Goal: Task Accomplishment & Management: Use online tool/utility

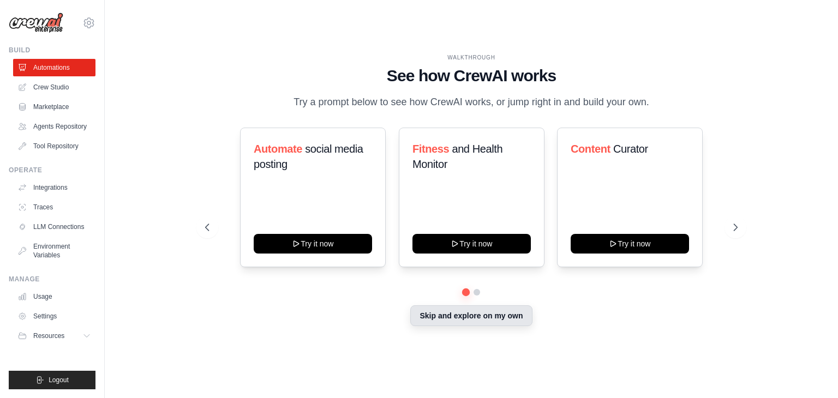
click at [421, 317] on button "Skip and explore on my own" at bounding box center [471, 316] width 122 height 21
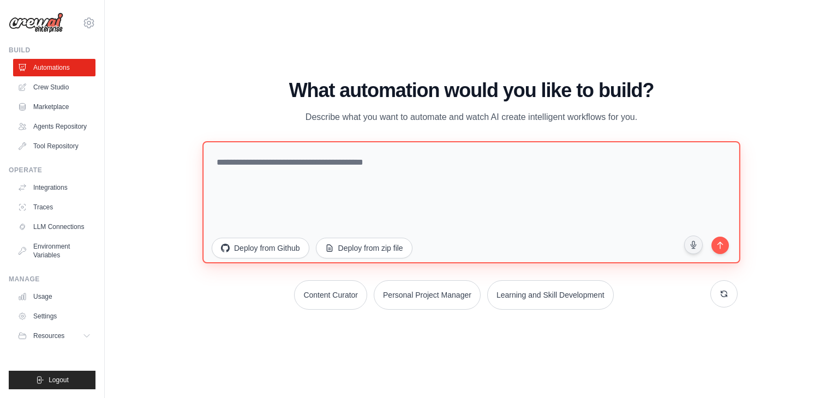
click at [423, 175] on textarea at bounding box center [471, 202] width 538 height 122
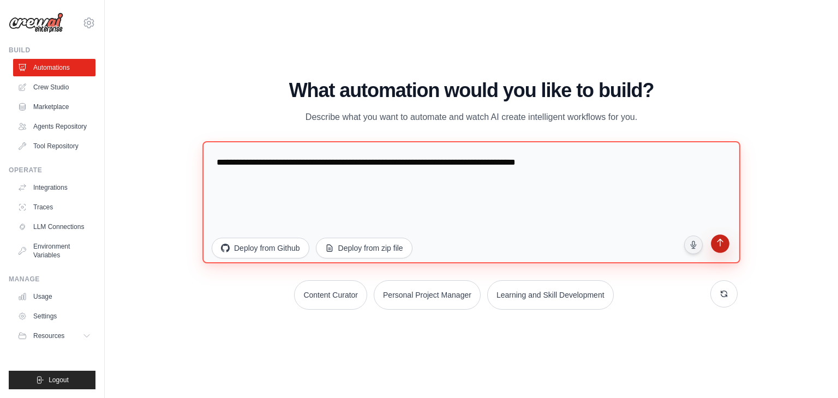
type textarea "**********"
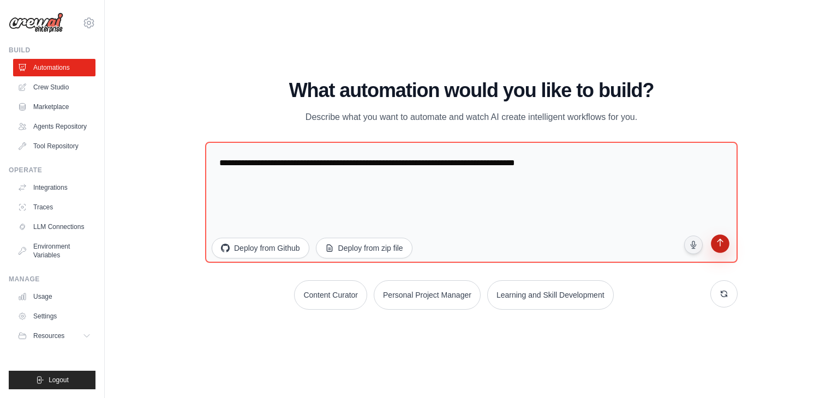
click at [716, 249] on icon "submit" at bounding box center [720, 244] width 10 height 10
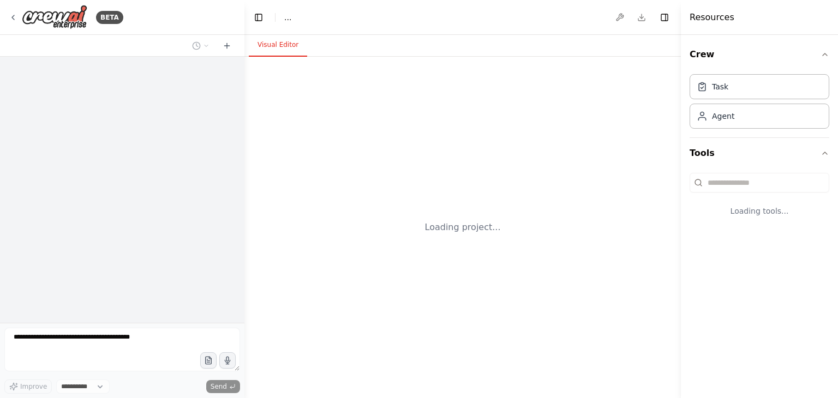
select select "****"
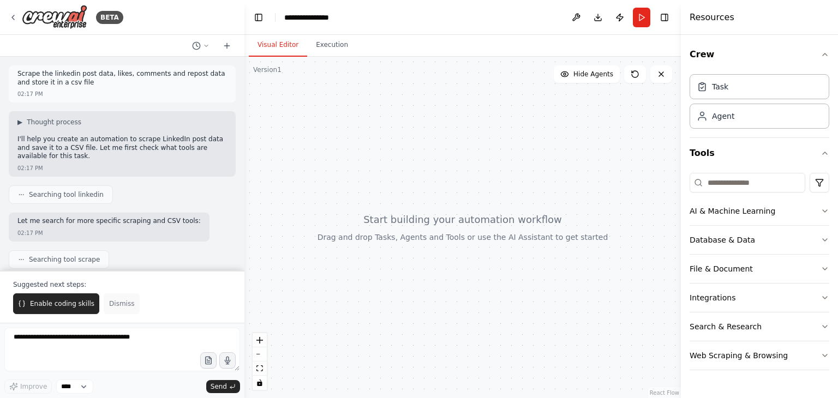
click at [116, 309] on button "Dismiss" at bounding box center [122, 304] width 36 height 21
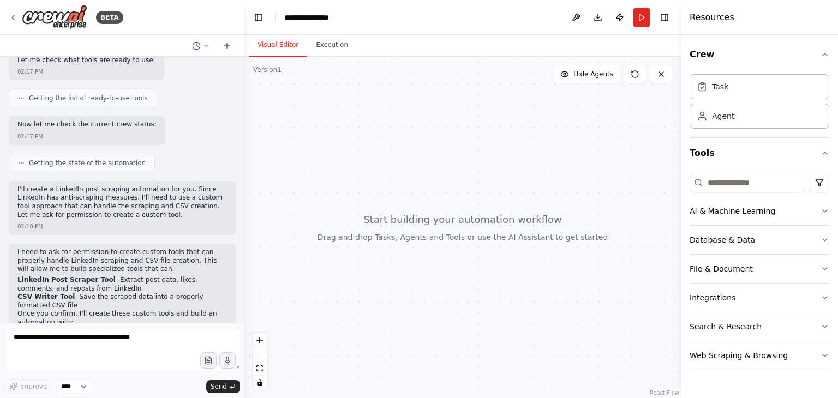
scroll to position [358, 0]
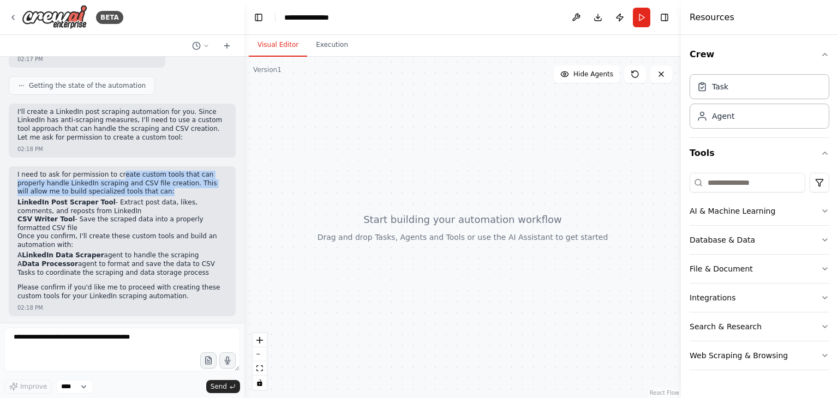
drag, startPoint x: 117, startPoint y: 176, endPoint x: 144, endPoint y: 191, distance: 31.3
click at [144, 191] on p "I need to ask for permission to create custom tools that can properly handle Li…" at bounding box center [122, 184] width 210 height 26
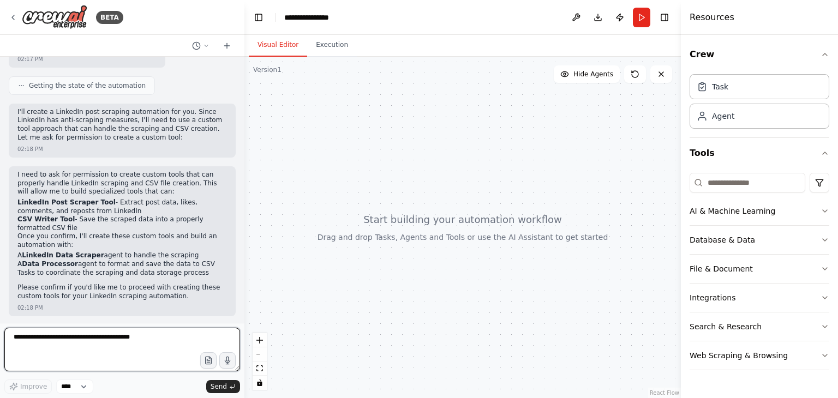
click at [71, 342] on textarea at bounding box center [122, 350] width 236 height 44
type textarea "**********"
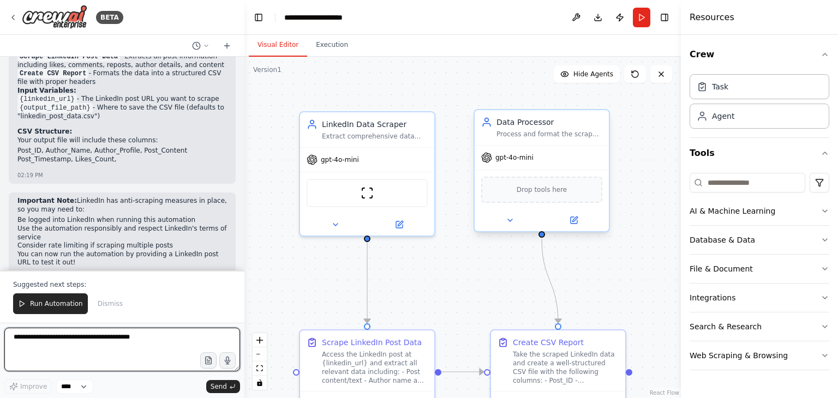
scroll to position [1208, 0]
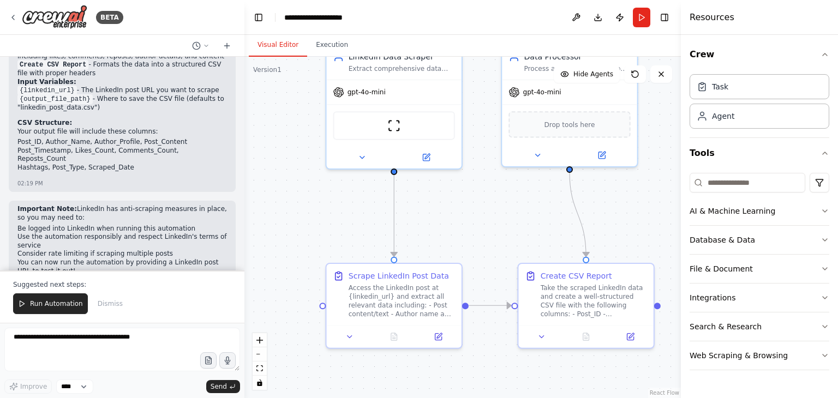
drag, startPoint x: 402, startPoint y: 259, endPoint x: 429, endPoint y: 194, distance: 70.9
click at [429, 194] on div ".deletable-edge-delete-btn { width: 20px; height: 20px; border: 0px solid #ffff…" at bounding box center [462, 228] width 437 height 342
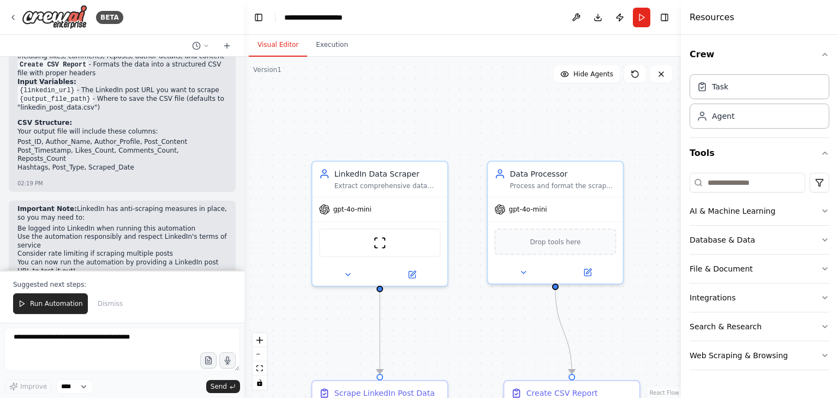
drag, startPoint x: 437, startPoint y: 247, endPoint x: 421, endPoint y: 365, distance: 118.9
click at [421, 365] on div ".deletable-edge-delete-btn { width: 20px; height: 20px; border: 0px solid #ffff…" at bounding box center [462, 228] width 437 height 342
click at [354, 213] on span "gpt-4o-mini" at bounding box center [351, 209] width 38 height 9
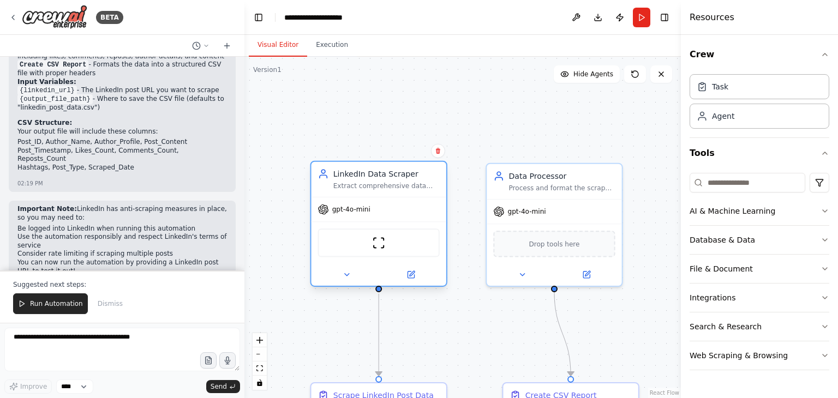
click at [367, 183] on div "Extract comprehensive data from LinkedIn posts including post content, likes co…" at bounding box center [386, 186] width 106 height 9
click at [417, 273] on button at bounding box center [411, 274] width 62 height 13
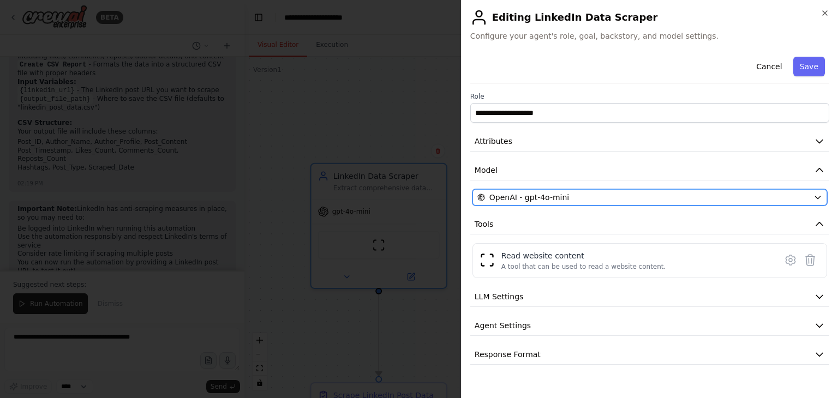
click at [533, 200] on span "OpenAI - gpt-4o-mini" at bounding box center [530, 197] width 80 height 11
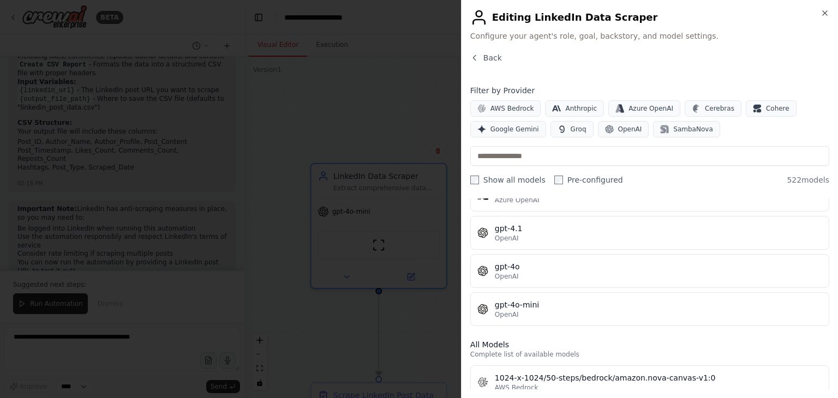
scroll to position [0, 0]
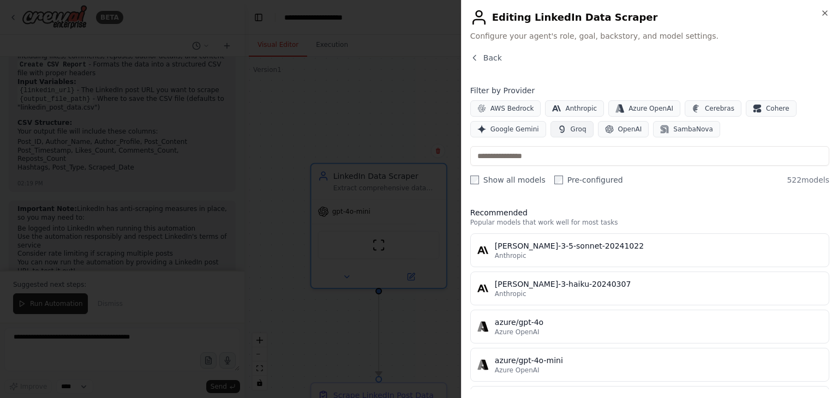
click at [560, 129] on icon "button" at bounding box center [562, 129] width 9 height 9
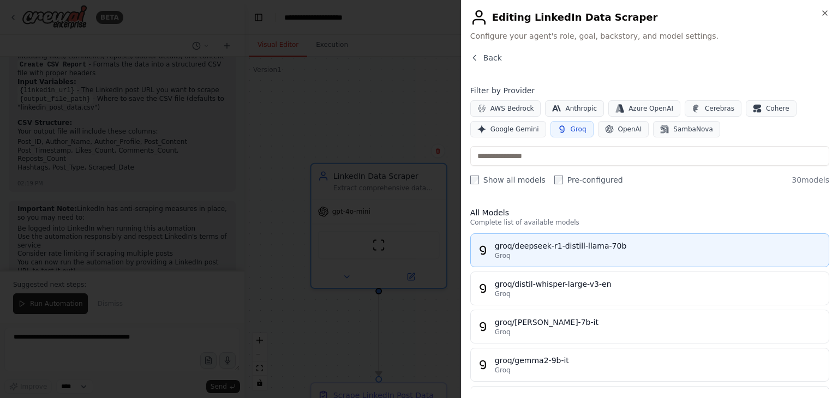
click at [559, 246] on div "groq/deepseek-r1-distill-llama-70b" at bounding box center [658, 246] width 327 height 11
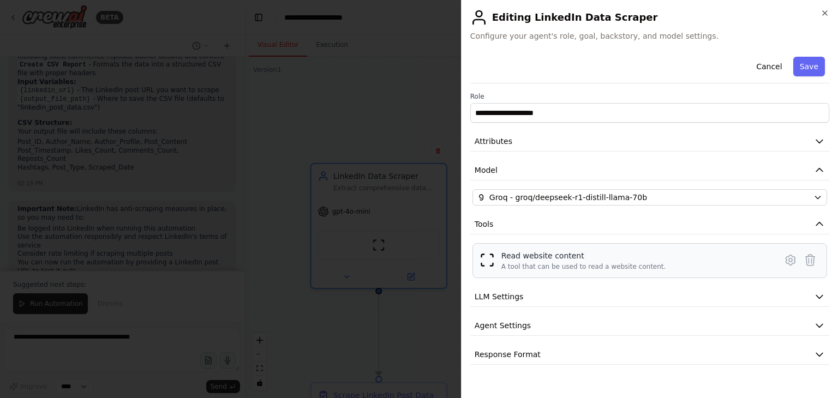
click at [620, 252] on div "Read website content" at bounding box center [584, 255] width 165 height 11
click at [586, 266] on div "A tool that can be used to read a website content." at bounding box center [584, 266] width 165 height 9
click at [813, 142] on button "Attributes" at bounding box center [649, 142] width 359 height 20
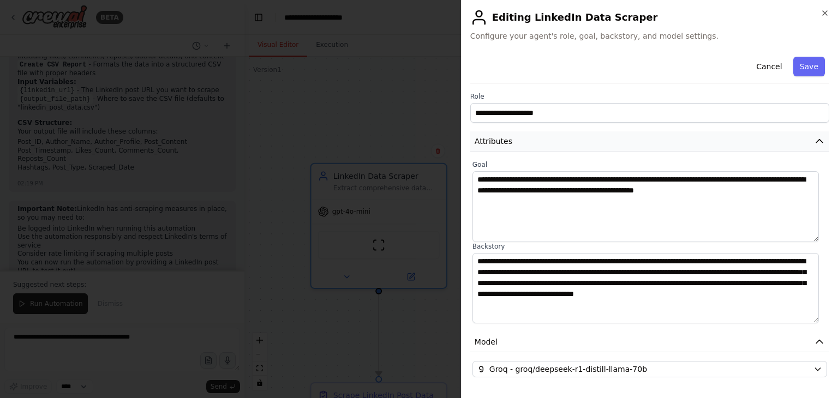
click at [809, 132] on button "Attributes" at bounding box center [649, 142] width 359 height 20
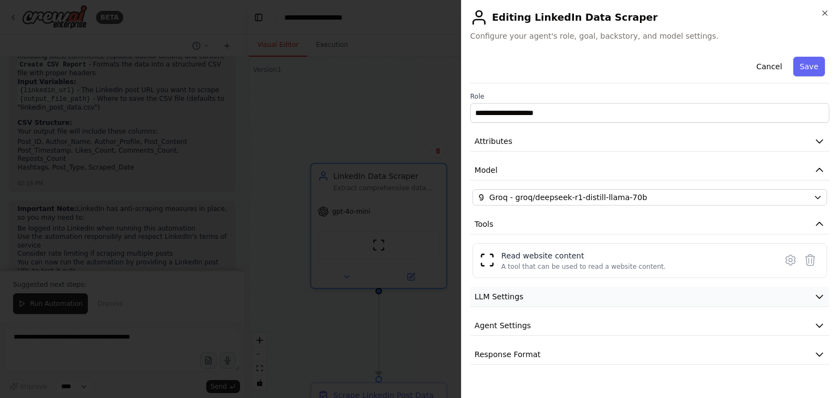
click at [799, 295] on button "LLM Settings" at bounding box center [649, 297] width 359 height 20
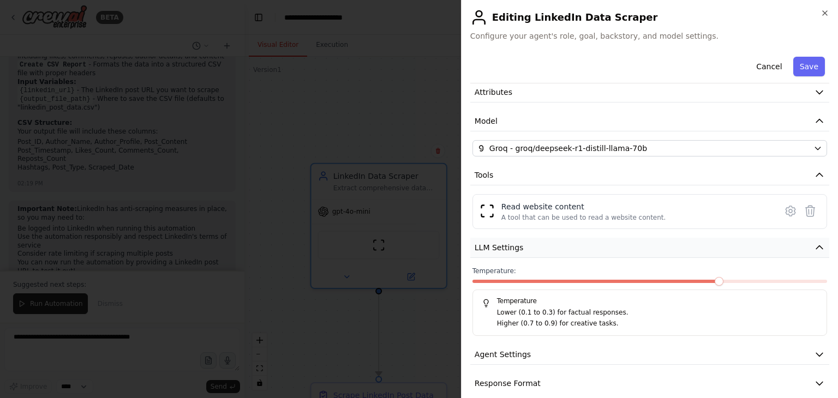
scroll to position [61, 0]
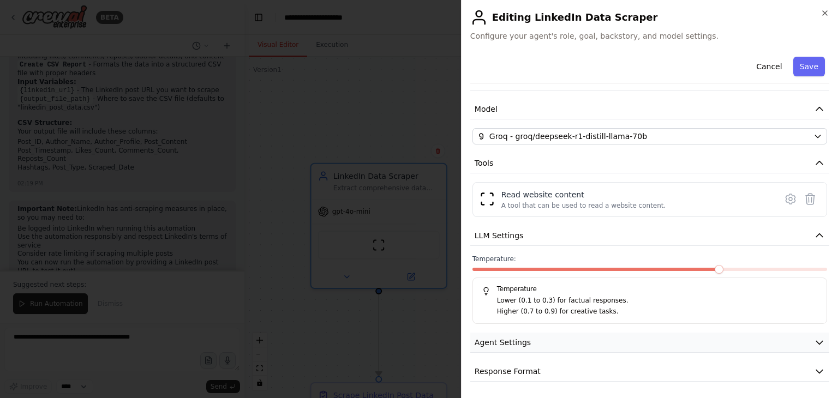
click at [804, 342] on button "Agent Settings" at bounding box center [649, 343] width 359 height 20
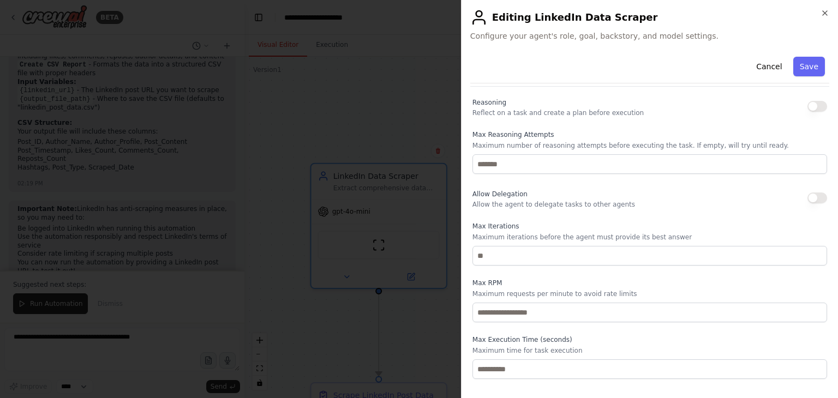
scroll to position [354, 0]
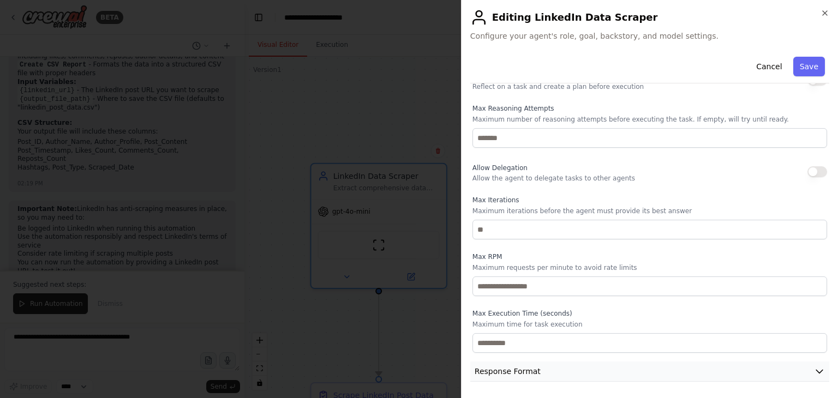
click at [751, 371] on button "Response Format" at bounding box center [649, 372] width 359 height 20
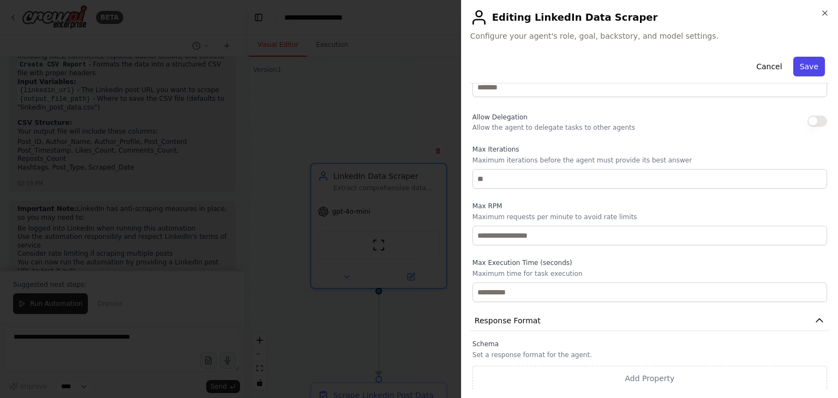
click at [793, 68] on button "Save" at bounding box center [809, 67] width 32 height 20
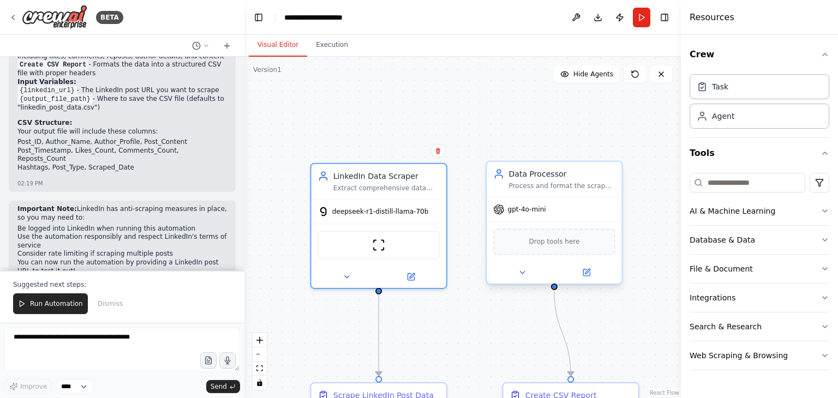
click at [512, 217] on div "gpt-4o-mini" at bounding box center [554, 210] width 135 height 24
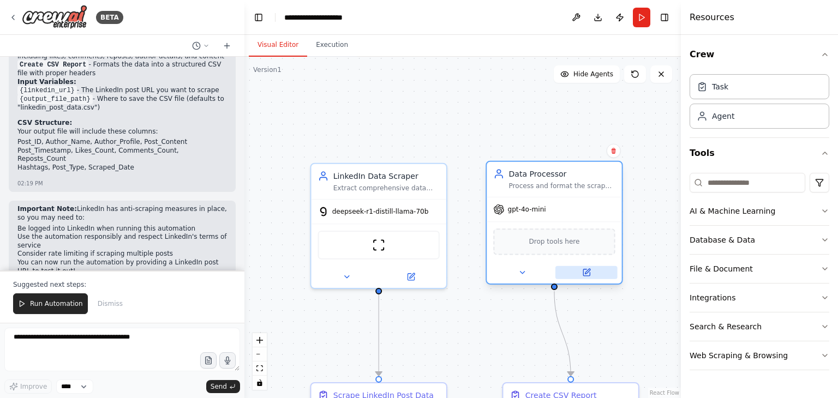
click at [585, 275] on icon at bounding box center [586, 273] width 7 height 7
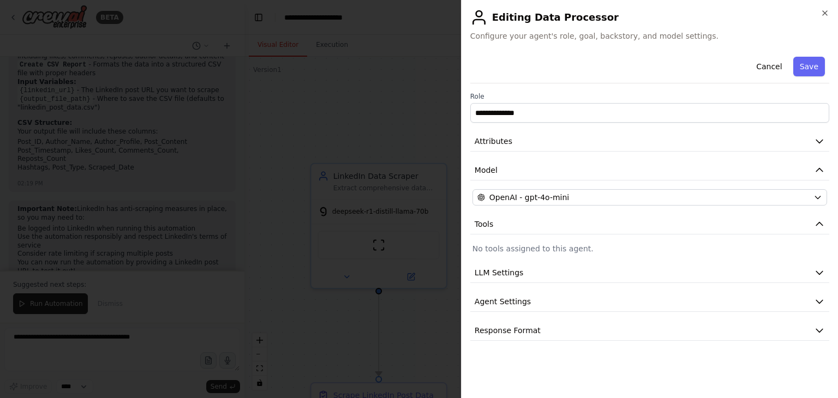
click at [585, 275] on button "LLM Settings" at bounding box center [649, 273] width 359 height 20
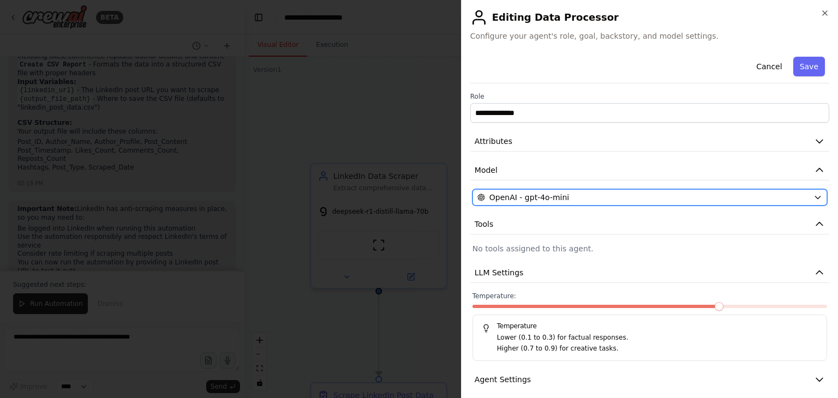
click at [628, 202] on div "OpenAI - gpt-4o-mini" at bounding box center [644, 197] width 332 height 11
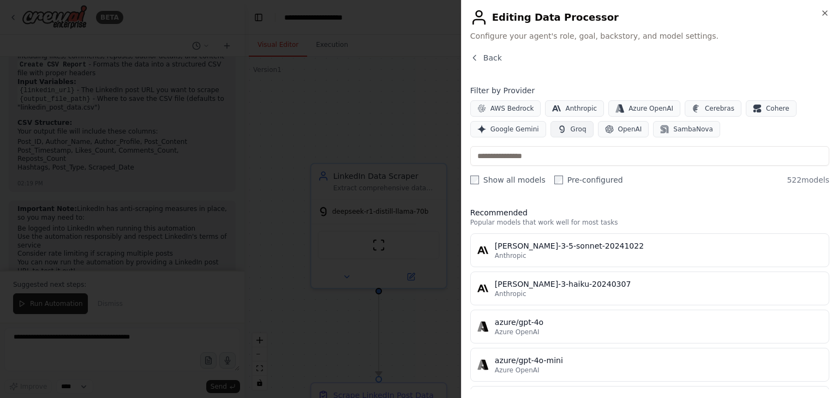
click at [560, 135] on button "Groq" at bounding box center [572, 129] width 43 height 16
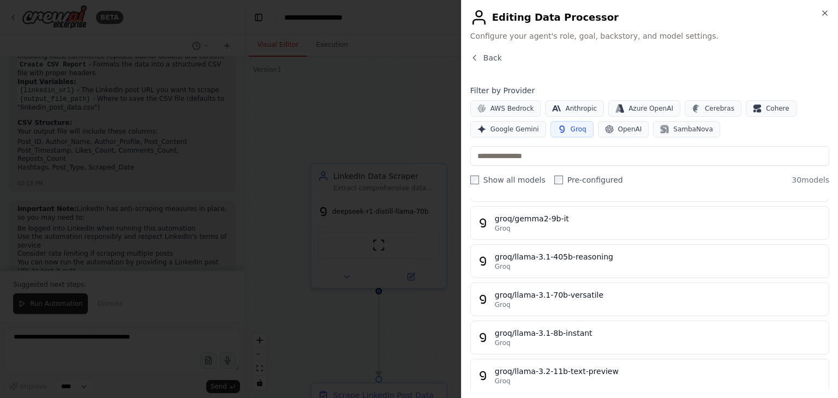
scroll to position [174, 0]
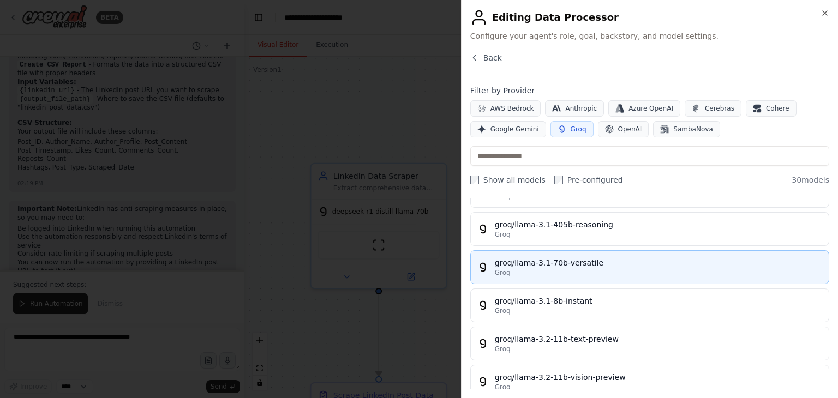
click at [557, 268] on div "Groq" at bounding box center [658, 272] width 327 height 9
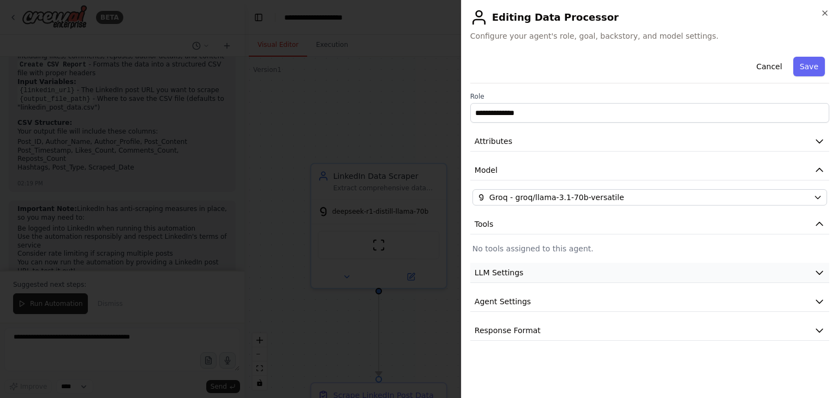
click at [577, 267] on button "LLM Settings" at bounding box center [649, 273] width 359 height 20
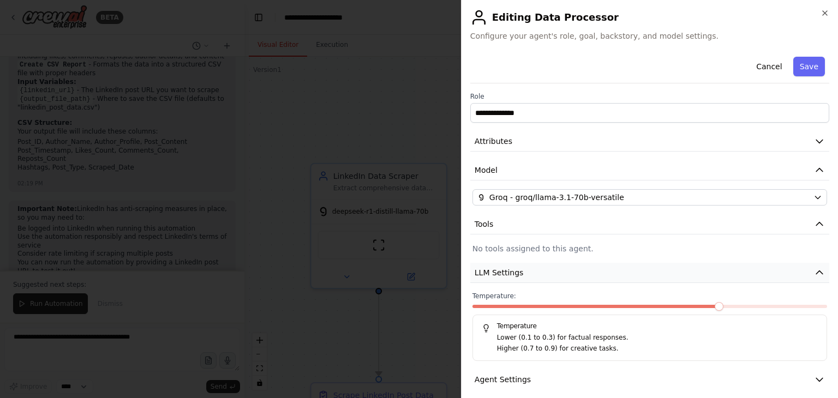
click at [577, 267] on button "LLM Settings" at bounding box center [649, 273] width 359 height 20
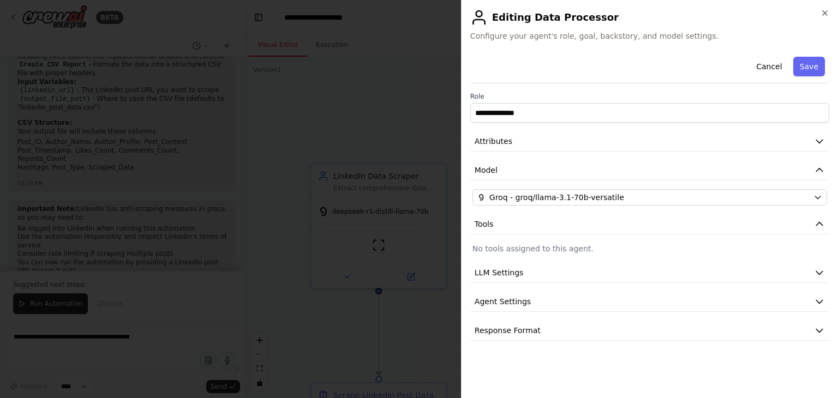
click at [657, 153] on div "**********" at bounding box center [649, 196] width 359 height 289
click at [655, 144] on button "Attributes" at bounding box center [649, 142] width 359 height 20
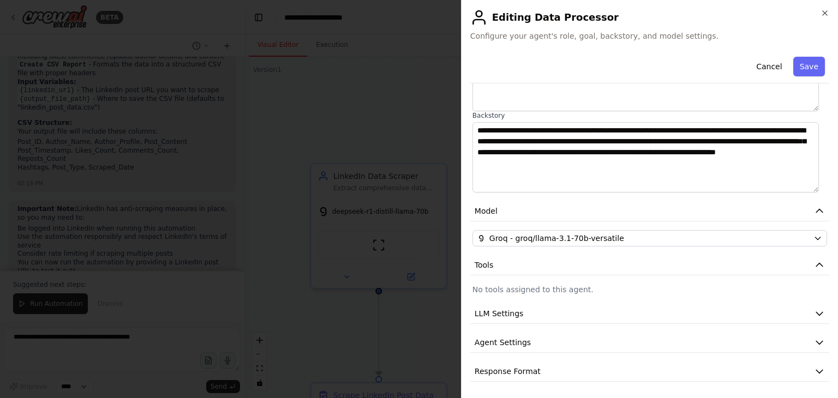
scroll to position [130, 0]
click at [591, 286] on p "No tools assigned to this agent." at bounding box center [650, 290] width 355 height 11
click at [540, 287] on p "No tools assigned to this agent." at bounding box center [650, 290] width 355 height 11
click at [804, 68] on button "Save" at bounding box center [809, 67] width 32 height 20
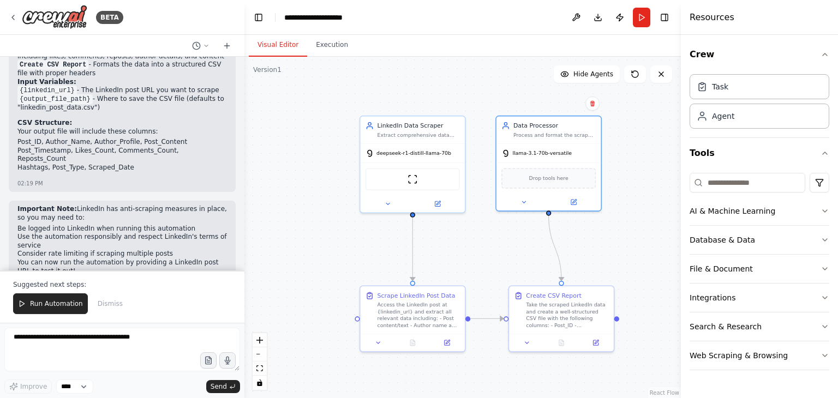
drag, startPoint x: 498, startPoint y: 319, endPoint x: 502, endPoint y: 245, distance: 74.3
click at [502, 245] on div ".deletable-edge-delete-btn { width: 20px; height: 20px; border: 0px solid #ffff…" at bounding box center [462, 228] width 437 height 342
click at [327, 43] on button "Execution" at bounding box center [332, 45] width 50 height 23
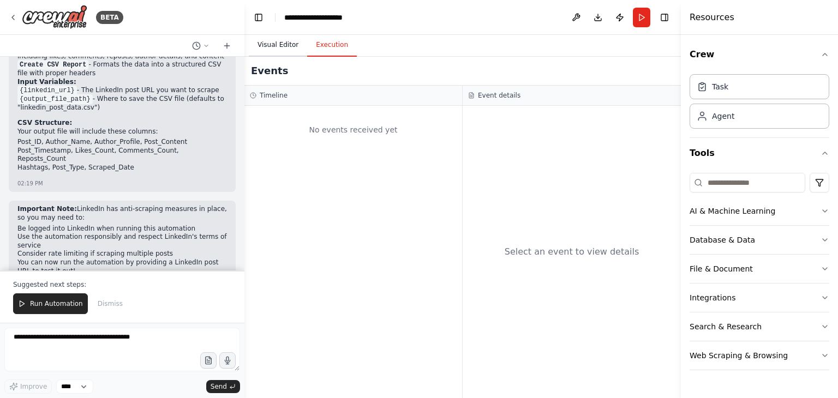
click at [284, 49] on button "Visual Editor" at bounding box center [278, 45] width 58 height 23
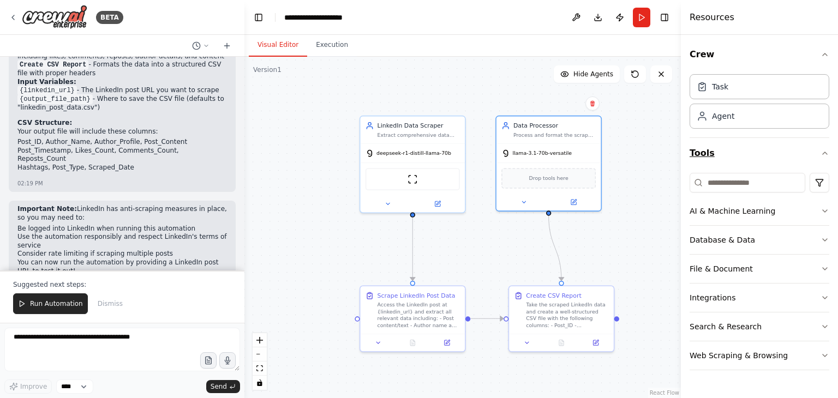
click at [753, 153] on button "Tools" at bounding box center [760, 153] width 140 height 31
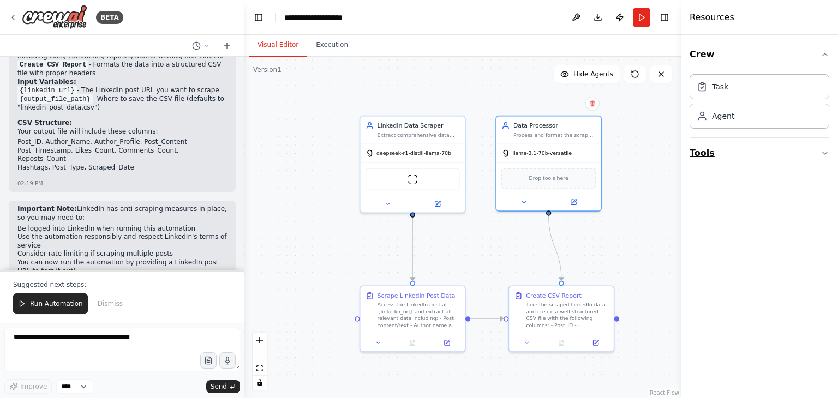
click at [753, 153] on button "Tools" at bounding box center [760, 153] width 140 height 31
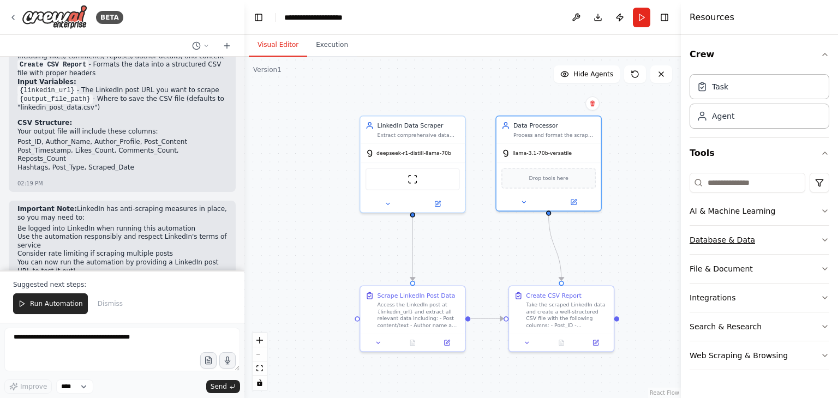
click at [739, 236] on div "Database & Data" at bounding box center [722, 240] width 65 height 11
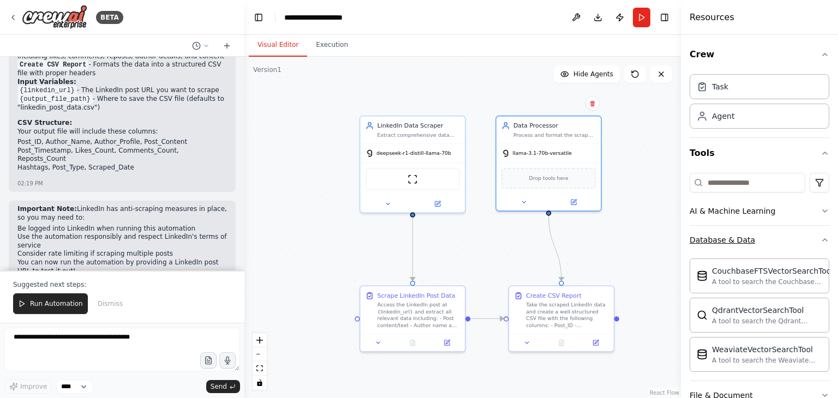
click at [739, 236] on div "Database & Data" at bounding box center [722, 240] width 65 height 11
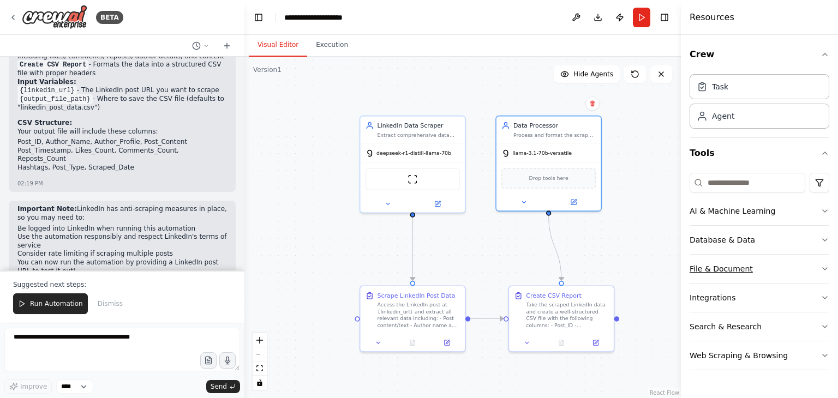
click at [733, 259] on button "File & Document" at bounding box center [760, 269] width 140 height 28
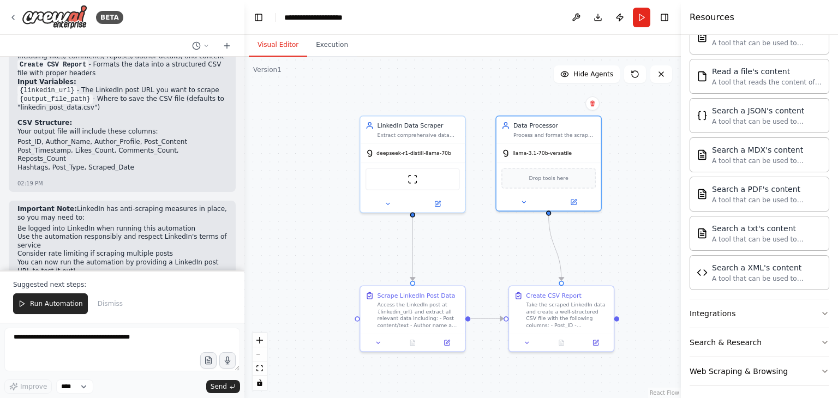
scroll to position [310, 0]
click at [734, 313] on button "Integrations" at bounding box center [760, 311] width 140 height 28
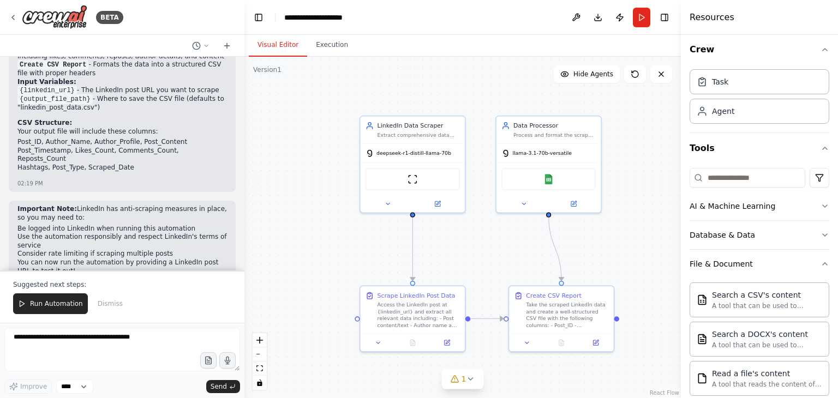
scroll to position [0, 0]
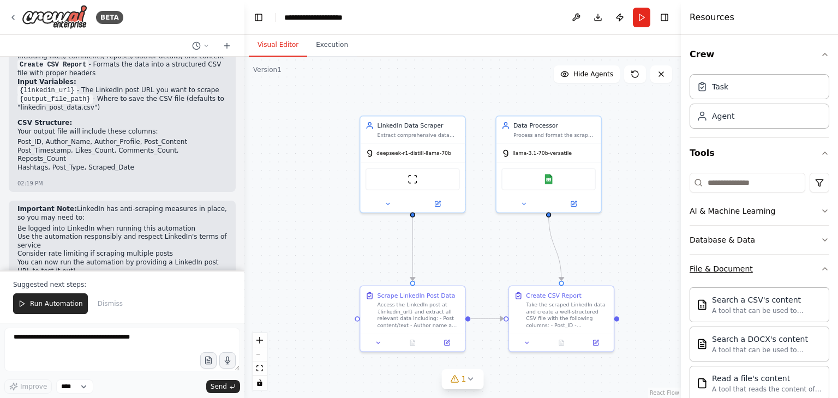
click at [805, 264] on button "File & Document" at bounding box center [760, 269] width 140 height 28
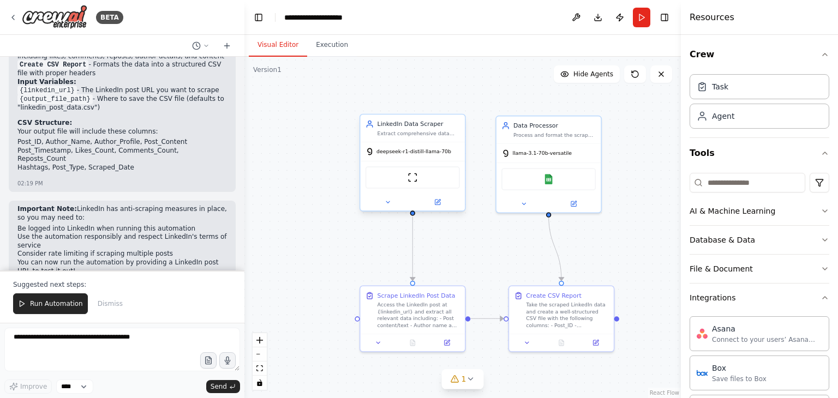
click at [435, 136] on div "Extract comprehensive data from LinkedIn posts including post content, likes co…" at bounding box center [419, 133] width 82 height 7
click at [386, 204] on icon at bounding box center [387, 202] width 7 height 7
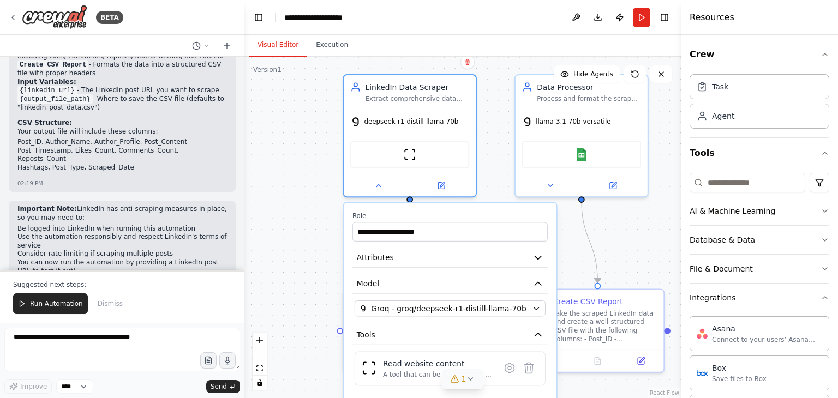
click at [452, 375] on icon at bounding box center [455, 379] width 9 height 9
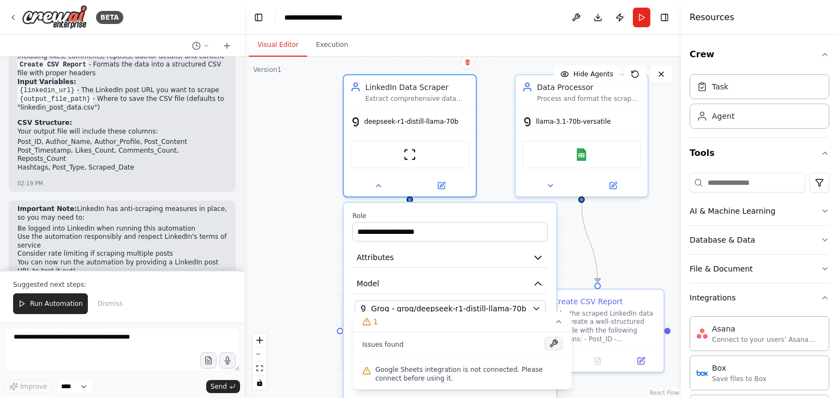
click at [553, 341] on button at bounding box center [554, 343] width 19 height 13
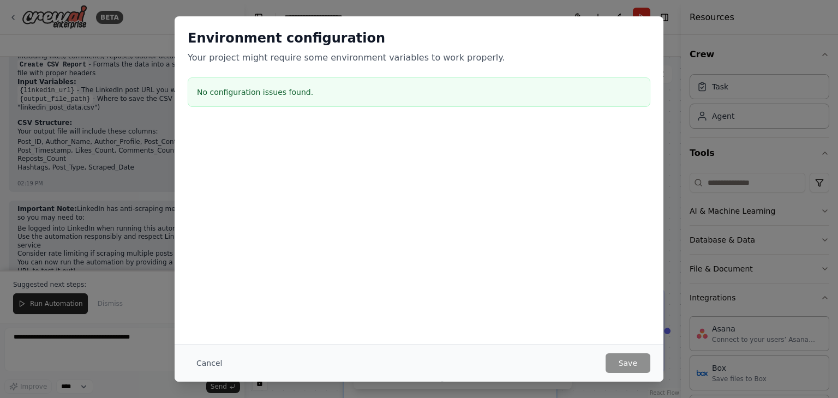
click at [308, 115] on div "Environment configuration Your project might require some environment variables…" at bounding box center [419, 70] width 489 height 108
click at [208, 360] on button "Cancel" at bounding box center [209, 364] width 43 height 20
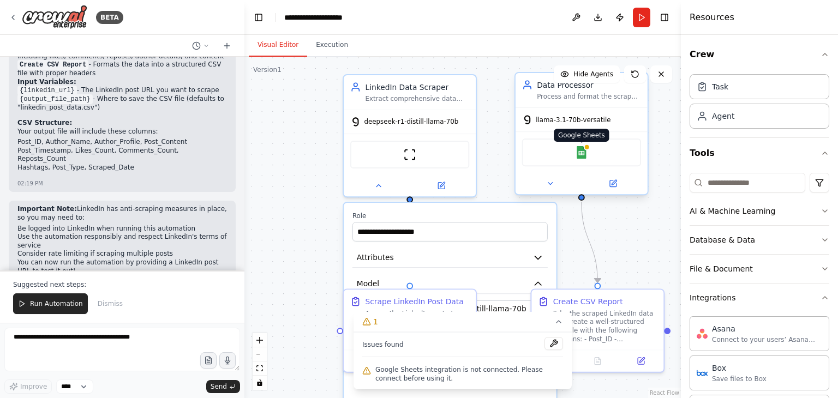
click at [581, 149] on img at bounding box center [581, 152] width 13 height 13
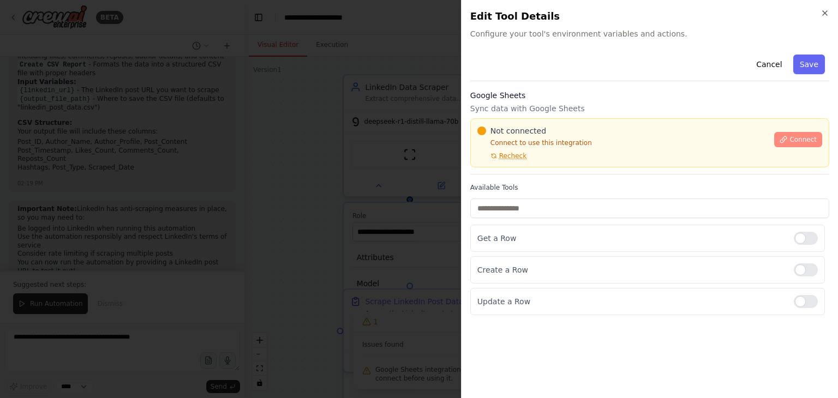
click at [791, 140] on button "Connect" at bounding box center [798, 139] width 48 height 15
click at [554, 109] on p "Sync data with Google Sheets" at bounding box center [649, 108] width 359 height 11
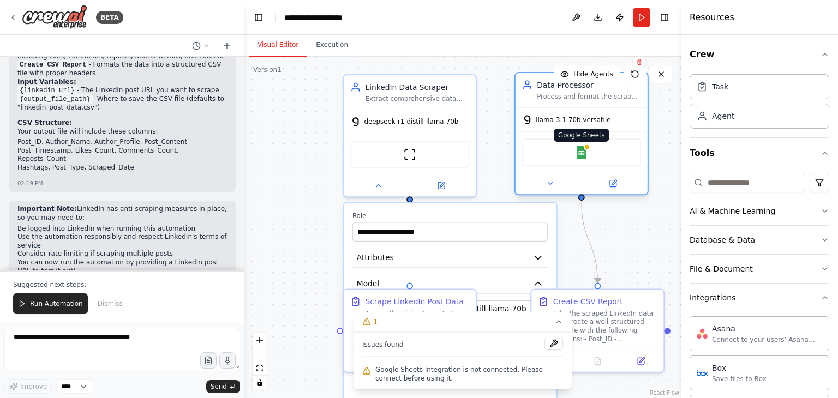
click at [585, 158] on img at bounding box center [581, 152] width 13 height 13
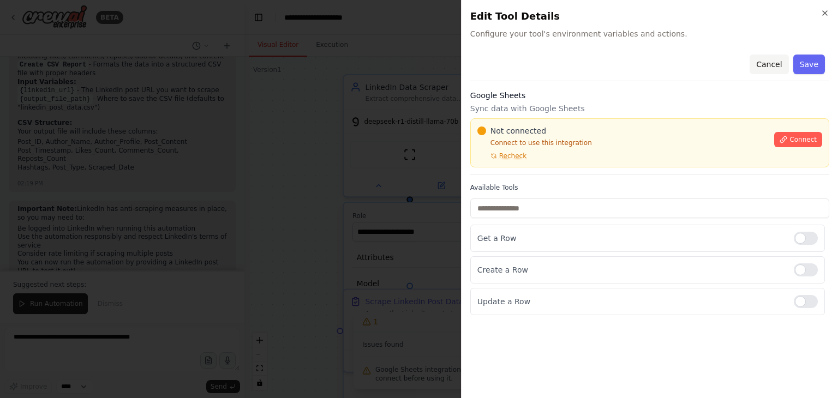
click at [775, 62] on button "Cancel" at bounding box center [769, 65] width 39 height 20
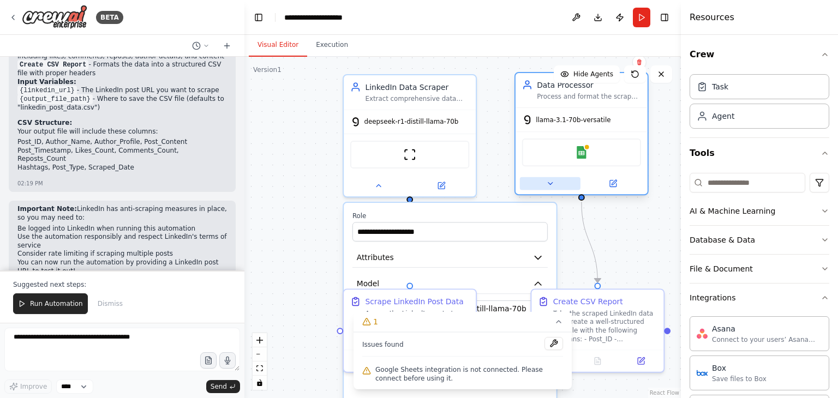
click at [552, 187] on button at bounding box center [550, 183] width 61 height 13
click at [552, 185] on icon at bounding box center [550, 184] width 9 height 9
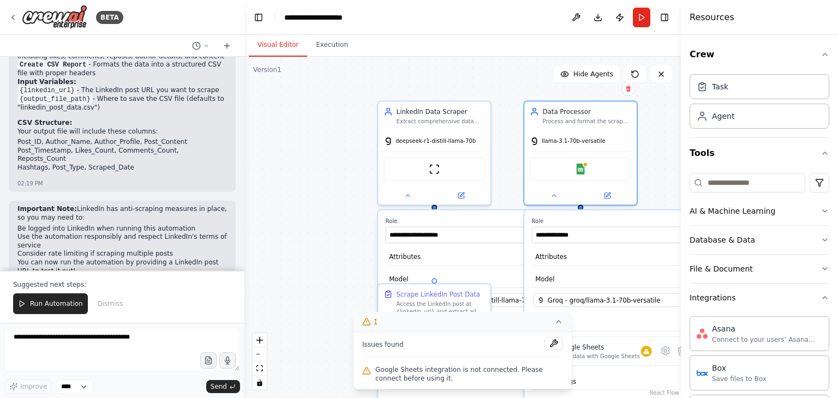
click at [559, 328] on button "1" at bounding box center [463, 322] width 218 height 20
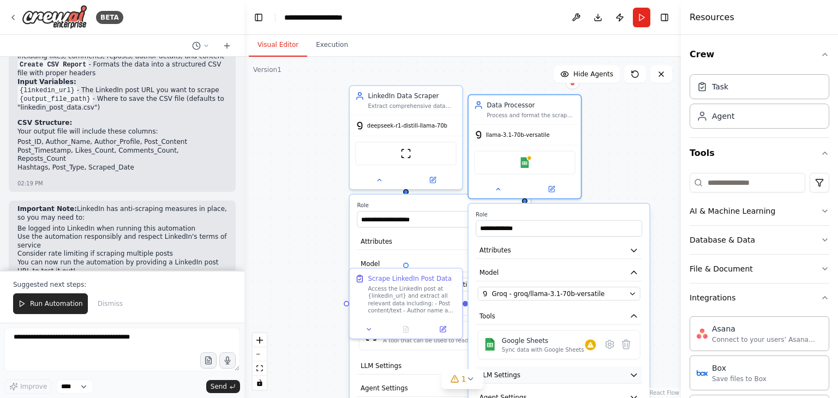
drag, startPoint x: 670, startPoint y: 372, endPoint x: 613, endPoint y: 365, distance: 57.7
click at [613, 367] on button "LLM Settings" at bounding box center [559, 375] width 166 height 17
click at [629, 344] on icon at bounding box center [627, 344] width 8 height 9
click at [625, 343] on icon at bounding box center [627, 344] width 8 height 9
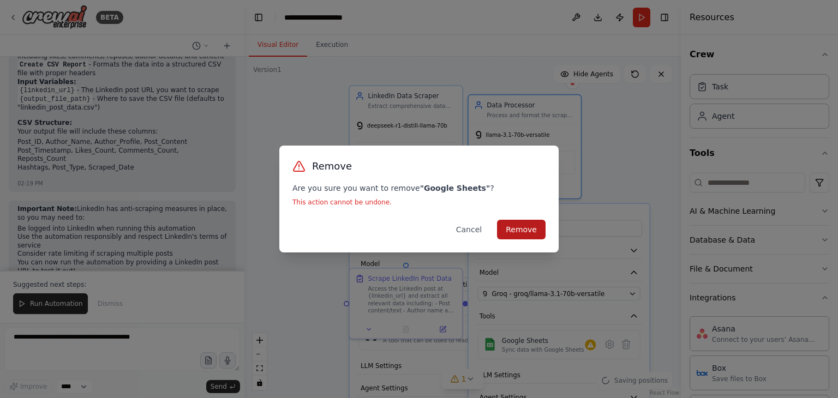
click at [523, 232] on button "Remove" at bounding box center [521, 230] width 49 height 20
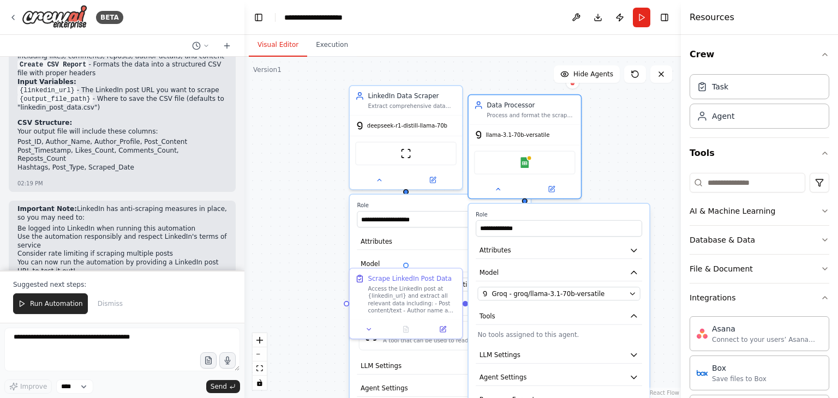
click at [611, 159] on div ".deletable-edge-delete-btn { width: 20px; height: 20px; border: 0px solid #ffff…" at bounding box center [462, 228] width 437 height 342
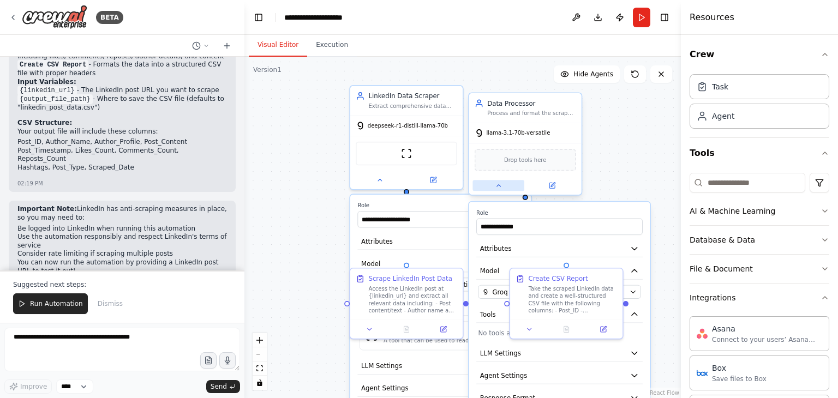
click at [499, 188] on icon at bounding box center [498, 185] width 7 height 7
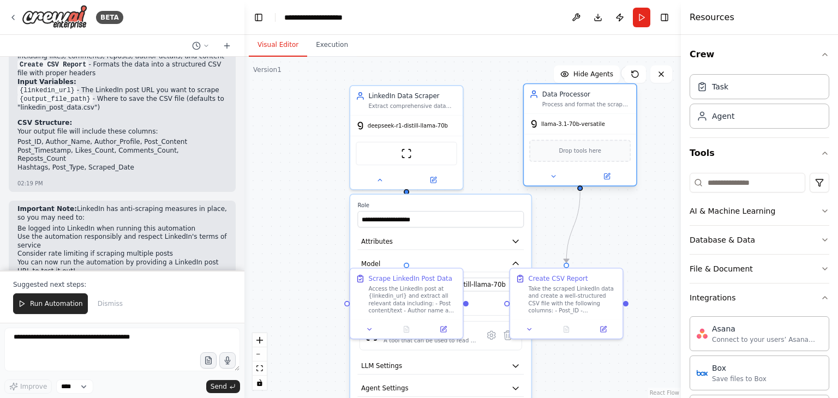
drag, startPoint x: 537, startPoint y: 119, endPoint x: 593, endPoint y: 108, distance: 57.4
click at [593, 108] on div "Data Processor Process and format the scraped LinkedIn data into a structured C…" at bounding box center [580, 98] width 112 height 29
click at [383, 180] on icon at bounding box center [379, 178] width 7 height 7
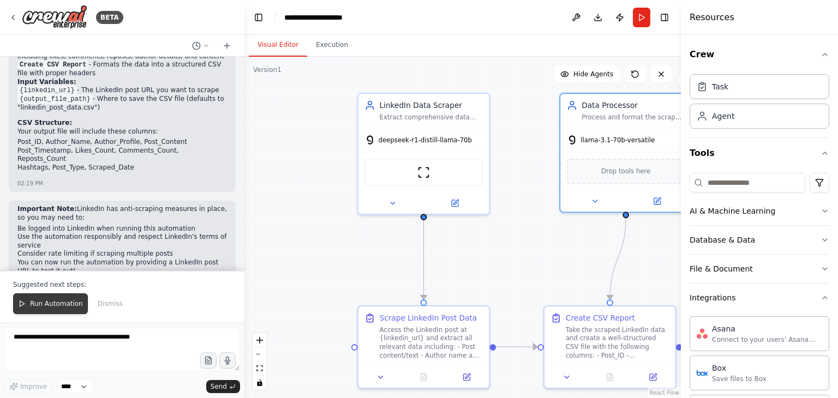
click at [35, 304] on span "Run Automation" at bounding box center [56, 304] width 53 height 9
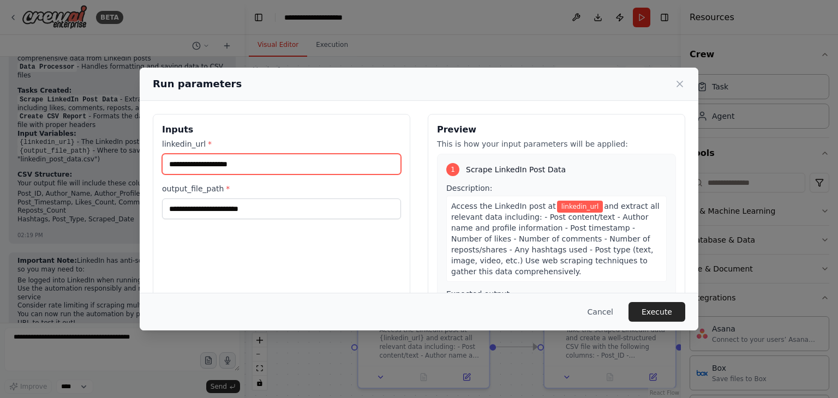
click at [271, 164] on input "linkedin_url *" at bounding box center [281, 164] width 239 height 21
paste input "**********"
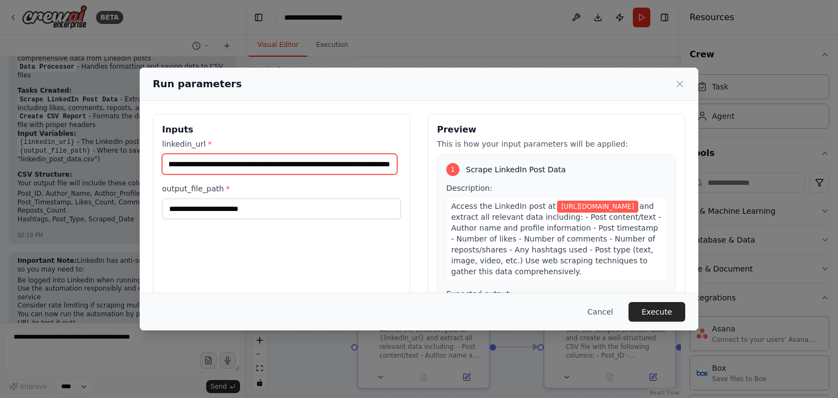
type input "**********"
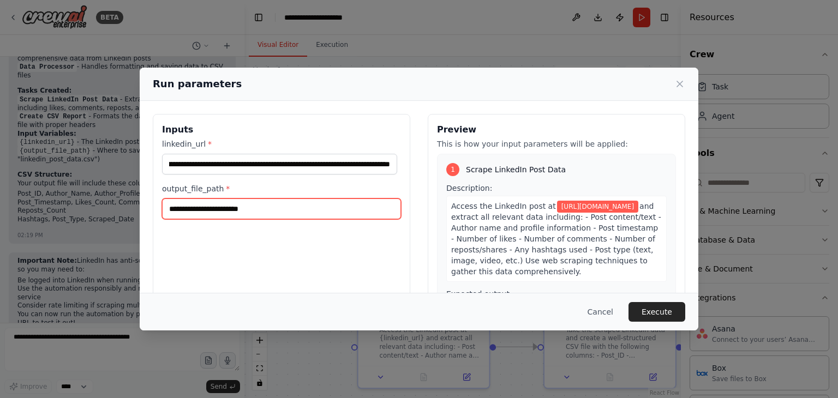
scroll to position [0, 0]
click at [256, 213] on input "output_file_path *" at bounding box center [281, 209] width 239 height 21
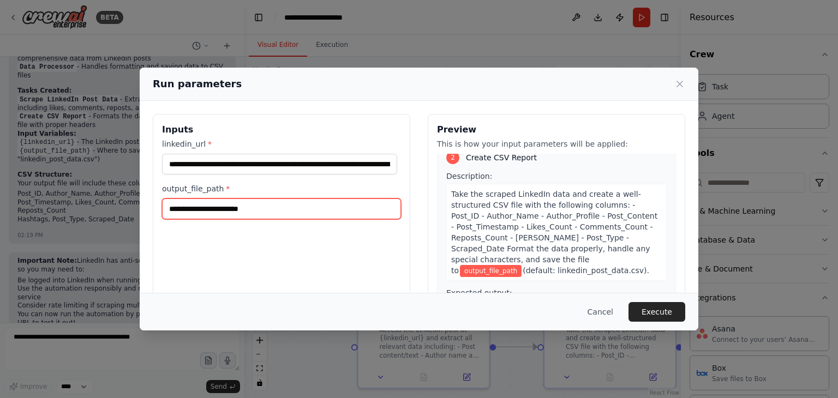
scroll to position [271, 0]
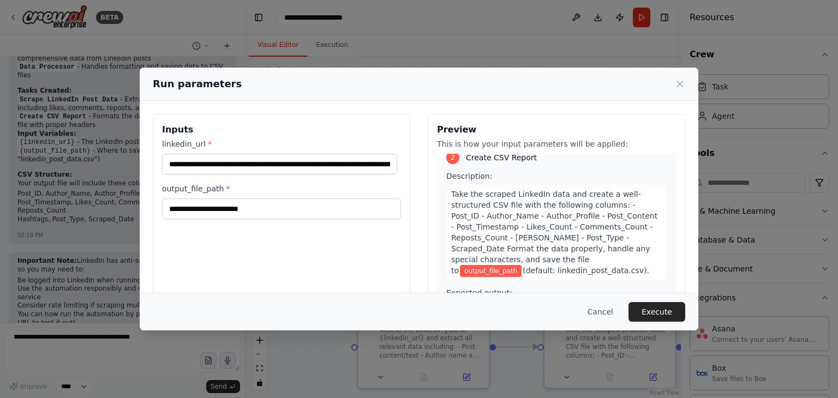
drag, startPoint x: 591, startPoint y: 112, endPoint x: 605, endPoint y: 103, distance: 16.5
click at [605, 103] on div "**********" at bounding box center [419, 243] width 559 height 285
click at [678, 87] on icon at bounding box center [680, 84] width 11 height 11
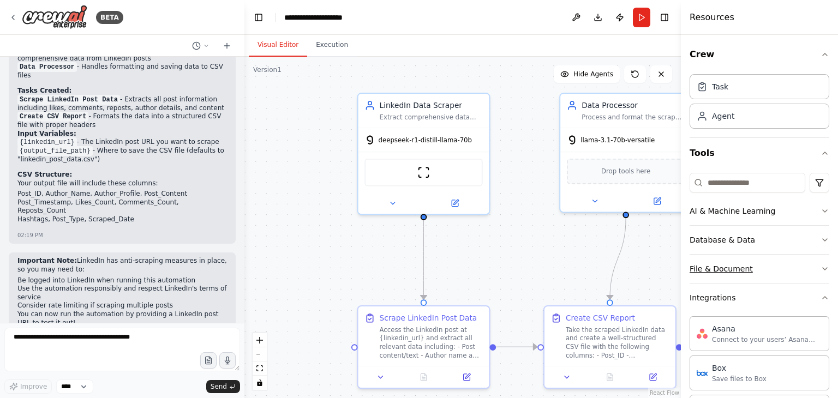
click at [714, 262] on button "File & Document" at bounding box center [760, 269] width 140 height 28
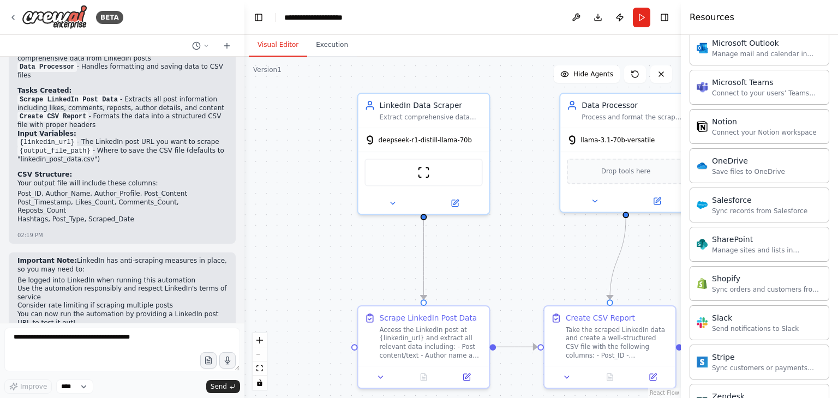
scroll to position [1178, 0]
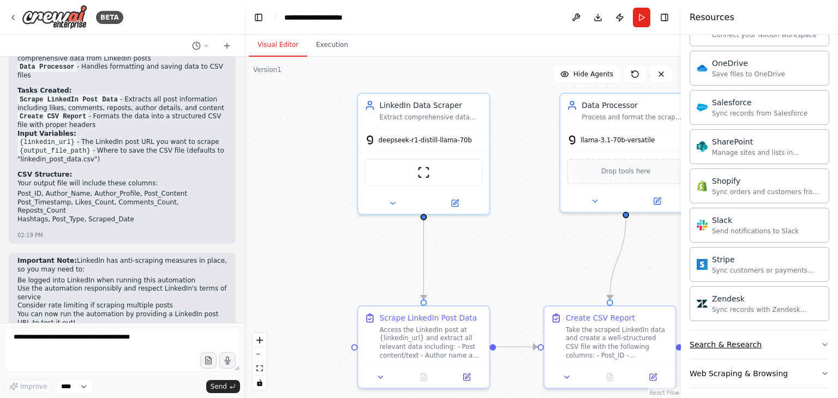
click at [719, 339] on div "Search & Research" at bounding box center [726, 344] width 72 height 11
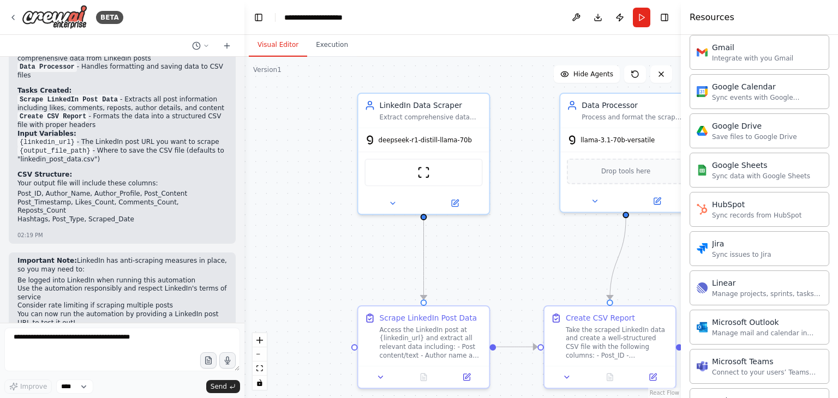
scroll to position [801, 0]
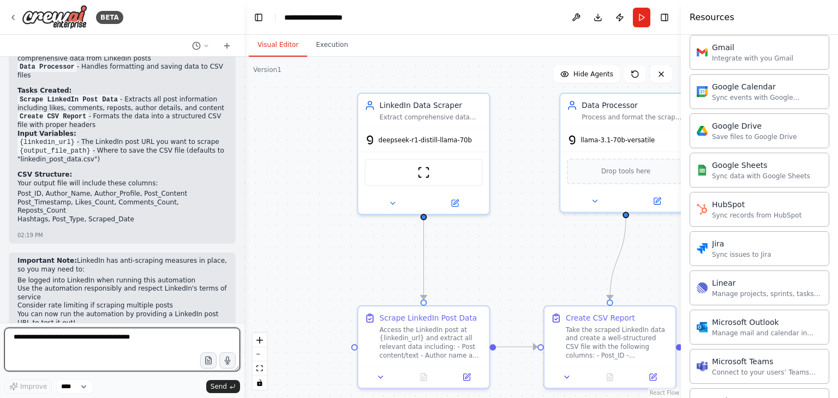
click at [71, 345] on textarea at bounding box center [122, 350] width 236 height 44
type textarea "**********"
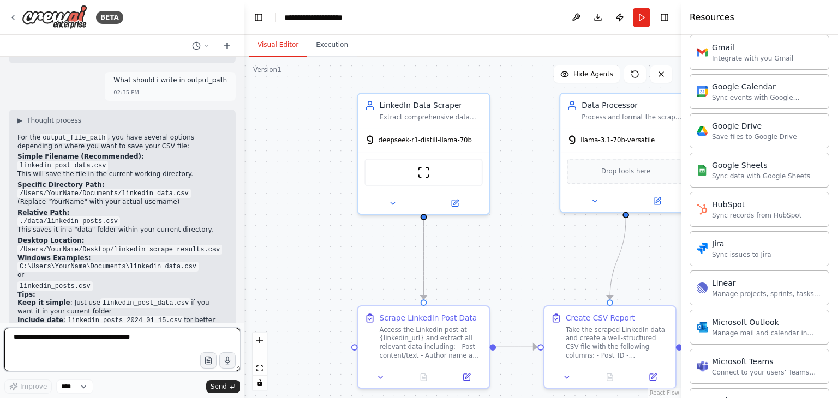
scroll to position [1435, 0]
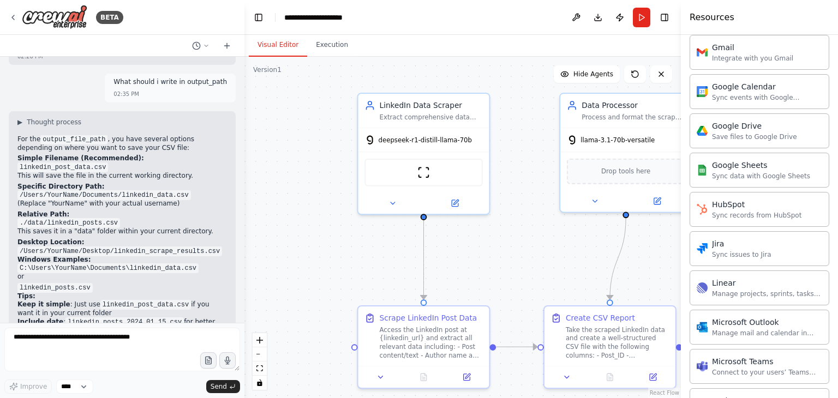
click at [113, 228] on p "This saves it in a "data" folder within your current directory." at bounding box center [122, 232] width 210 height 9
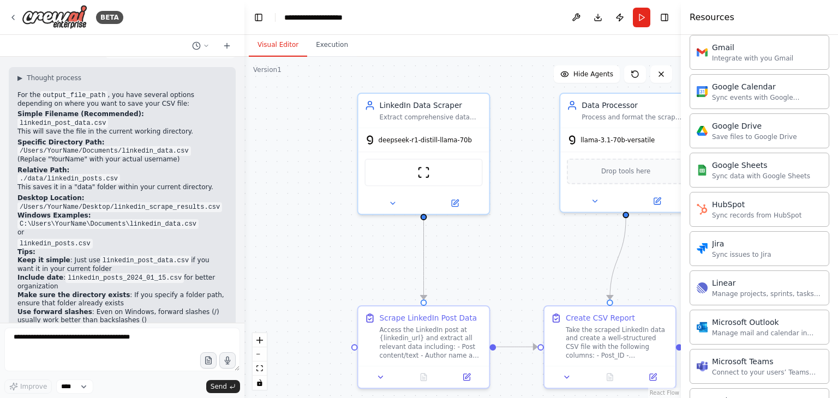
scroll to position [1479, 0]
click at [641, 16] on button "Run" at bounding box center [641, 18] width 17 height 20
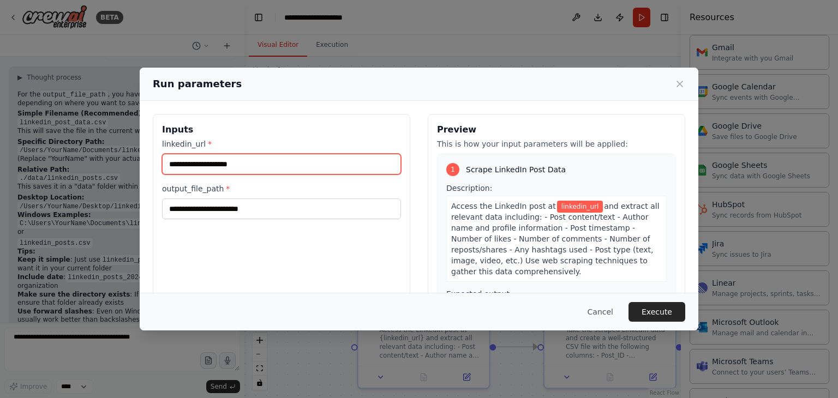
click at [299, 163] on input "linkedin_url *" at bounding box center [281, 164] width 239 height 21
paste input "**********"
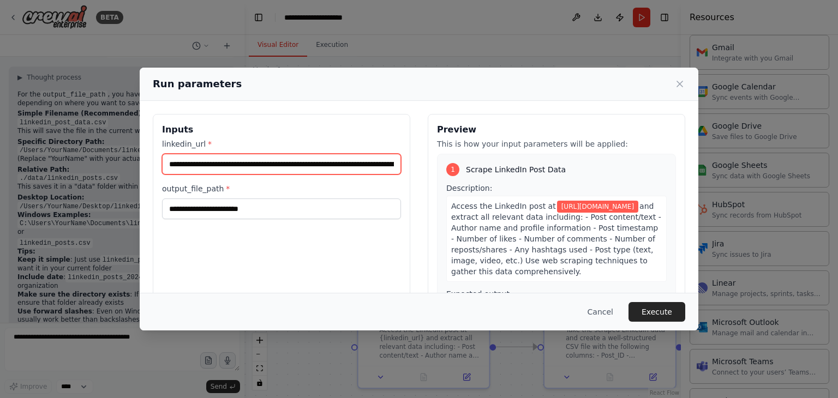
scroll to position [0, 582]
type input "**********"
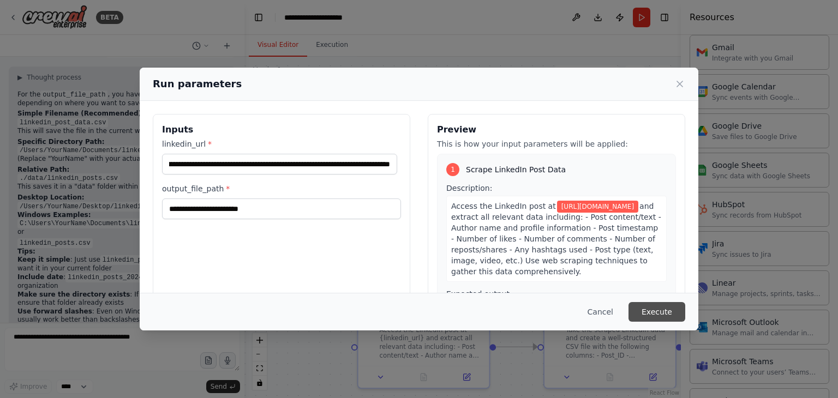
scroll to position [0, 0]
click at [666, 312] on button "Execute" at bounding box center [657, 312] width 57 height 20
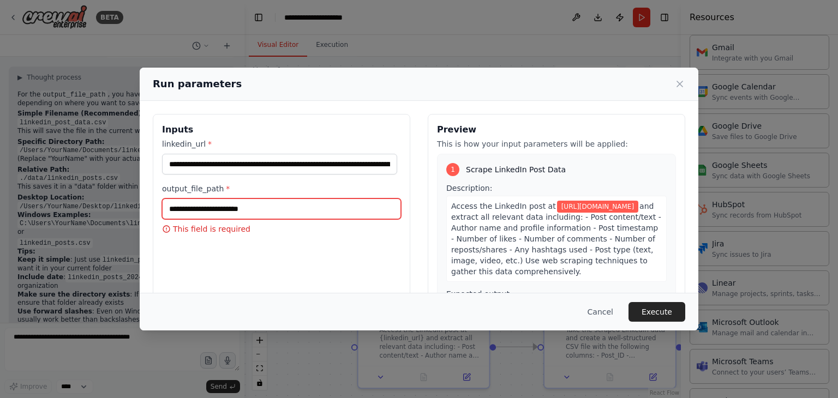
click at [305, 211] on input "output_file_path *" at bounding box center [281, 209] width 239 height 21
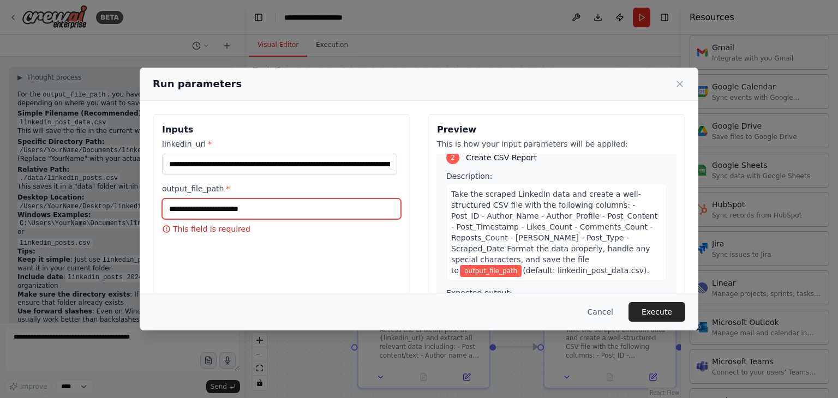
scroll to position [271, 0]
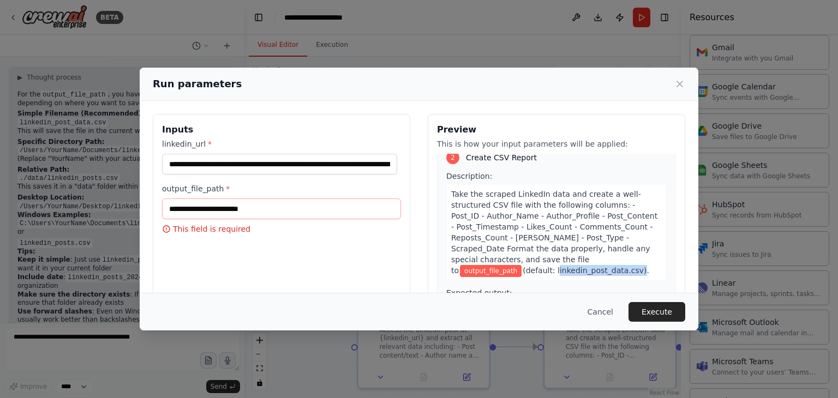
drag, startPoint x: 521, startPoint y: 276, endPoint x: 445, endPoint y: 275, distance: 75.3
click at [446, 275] on div "Take the scraped LinkedIn data and create a well-structured CSV file with the f…" at bounding box center [556, 232] width 220 height 97
copy span "linkedin_post_data.csv"
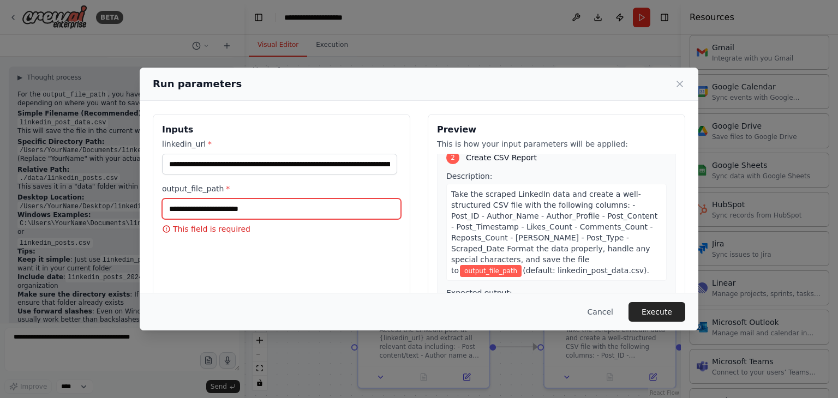
click at [350, 204] on input "output_file_path *" at bounding box center [281, 209] width 239 height 21
paste input "**********"
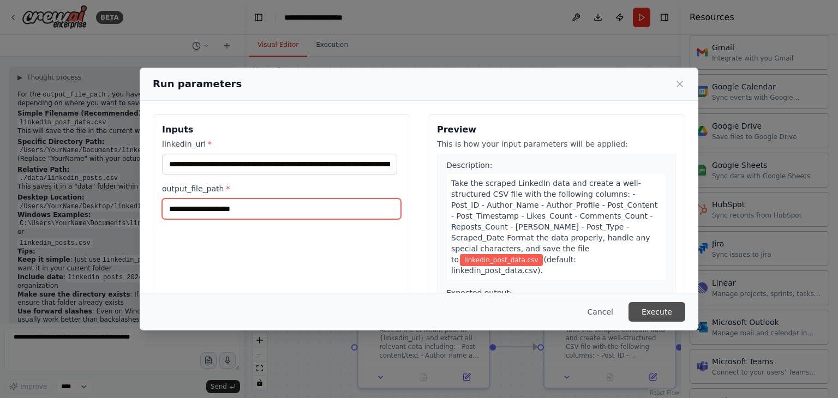
type input "**********"
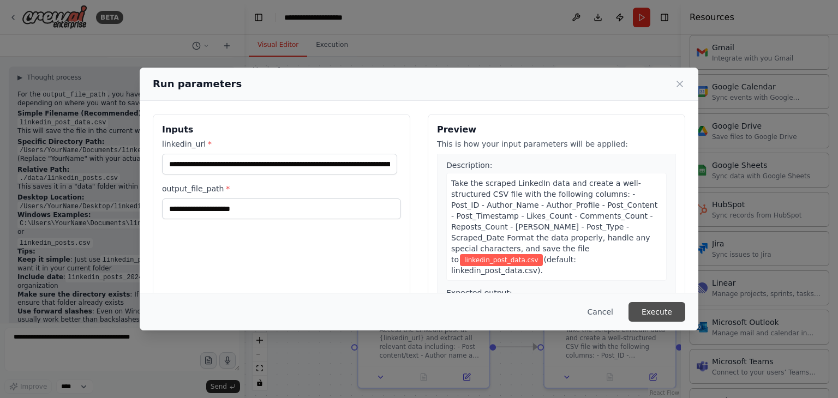
click at [661, 310] on button "Execute" at bounding box center [657, 312] width 57 height 20
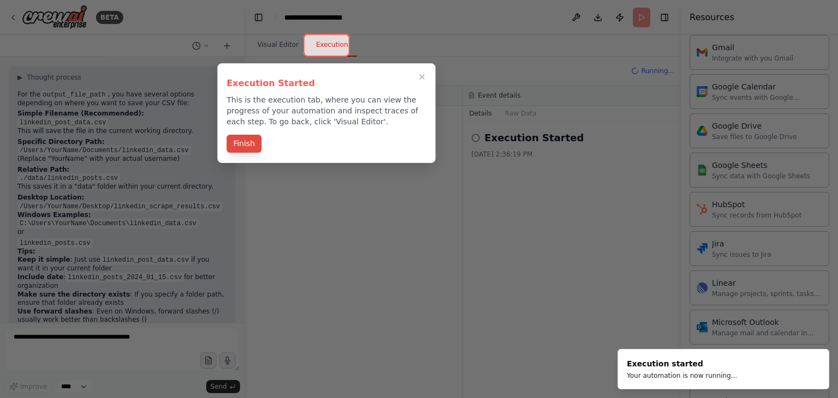
click at [253, 142] on button "Finish" at bounding box center [243, 144] width 35 height 18
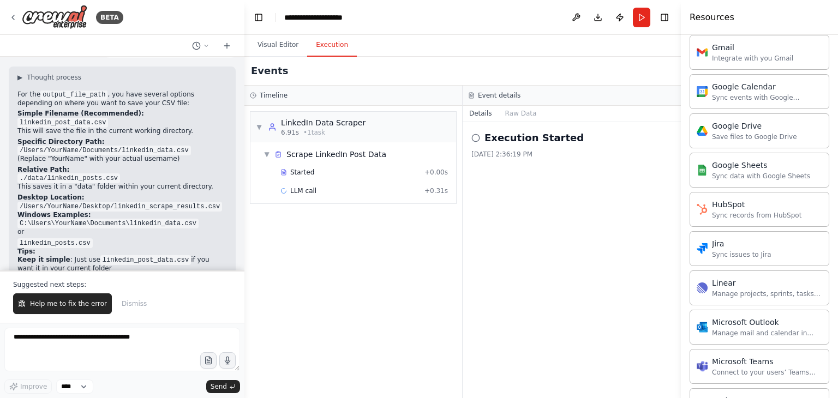
scroll to position [1552, 0]
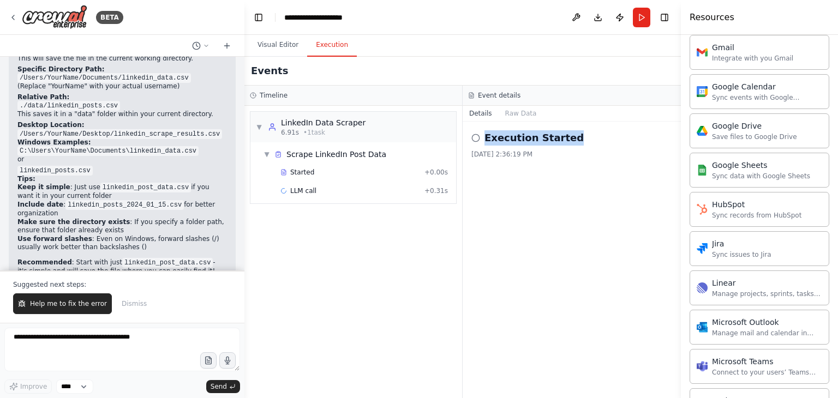
drag, startPoint x: 485, startPoint y: 136, endPoint x: 566, endPoint y: 132, distance: 80.9
click at [566, 132] on div "Execution Started" at bounding box center [572, 137] width 201 height 15
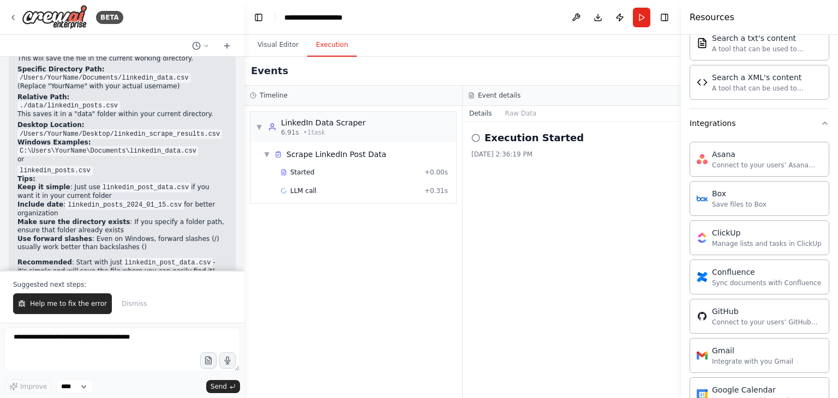
scroll to position [485, 0]
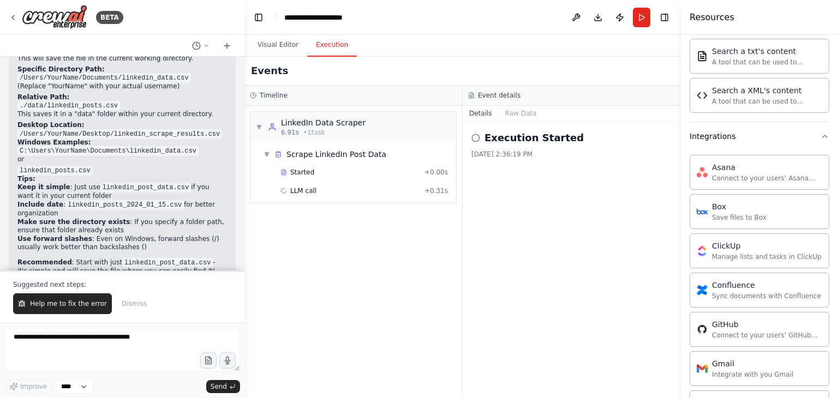
click at [734, 139] on button "Integrations" at bounding box center [760, 136] width 140 height 28
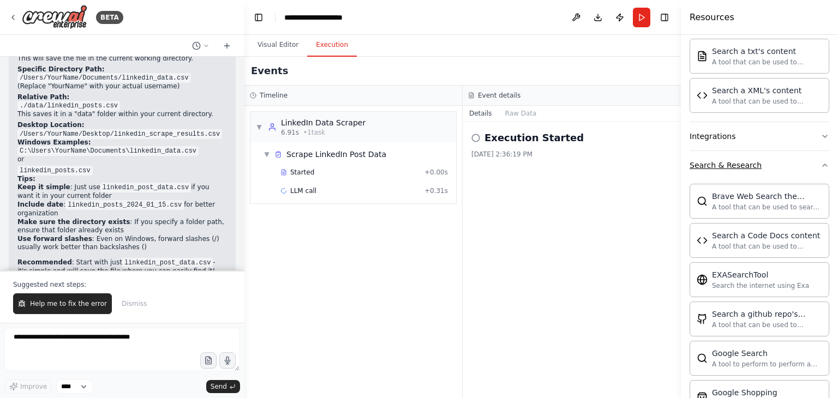
click at [743, 156] on button "Search & Research" at bounding box center [760, 165] width 140 height 28
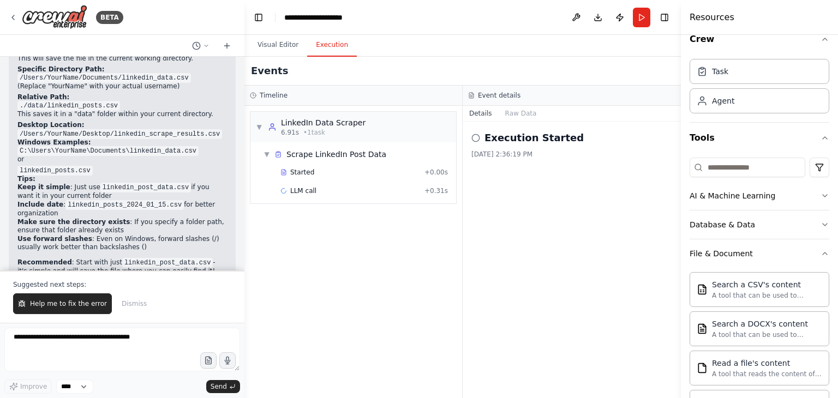
scroll to position [0, 0]
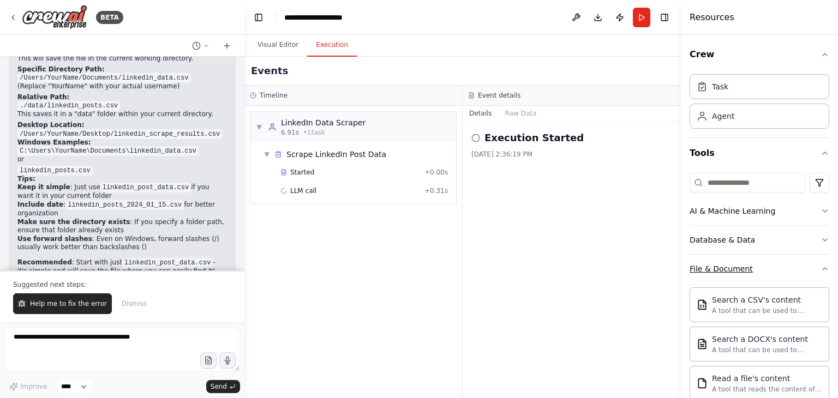
click at [748, 262] on button "File & Document" at bounding box center [760, 269] width 140 height 28
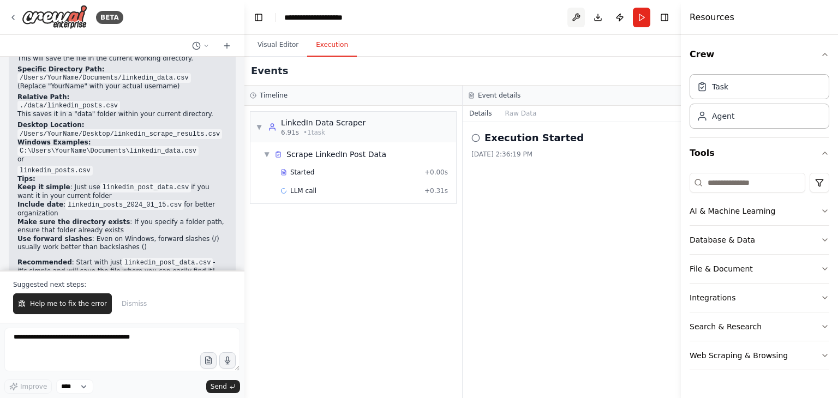
click at [575, 20] on button at bounding box center [576, 18] width 17 height 20
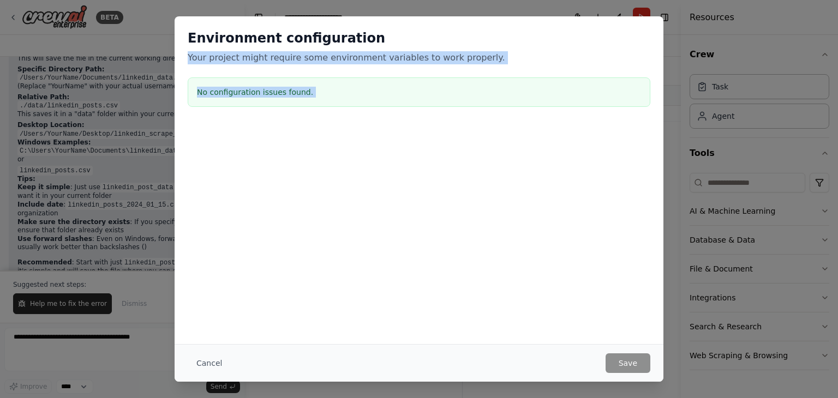
drag, startPoint x: 575, startPoint y: 20, endPoint x: 332, endPoint y: 215, distance: 311.3
click at [332, 215] on div "Environment configuration Your project might require some environment variables…" at bounding box center [419, 124] width 489 height 217
click at [268, 214] on div at bounding box center [419, 178] width 489 height 109
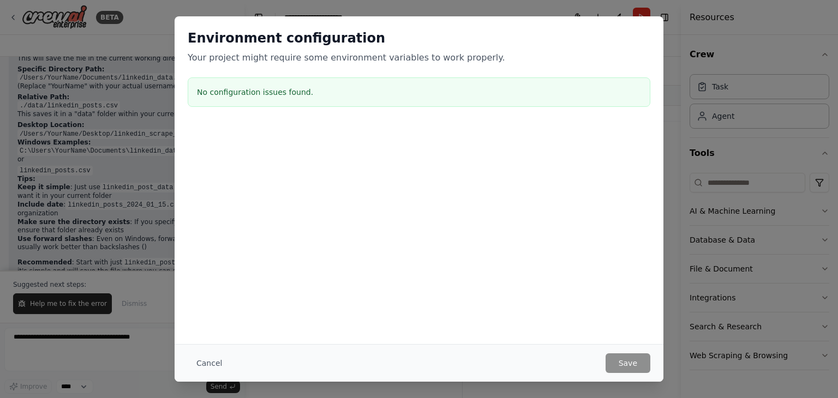
click at [248, 42] on h2 "Environment configuration" at bounding box center [419, 37] width 463 height 17
click at [250, 64] on p "Your project might require some environment variables to work properly." at bounding box center [419, 57] width 463 height 13
click at [299, 75] on div "Environment configuration Your project might require some environment variables…" at bounding box center [419, 70] width 489 height 108
click at [204, 359] on button "Cancel" at bounding box center [209, 364] width 43 height 20
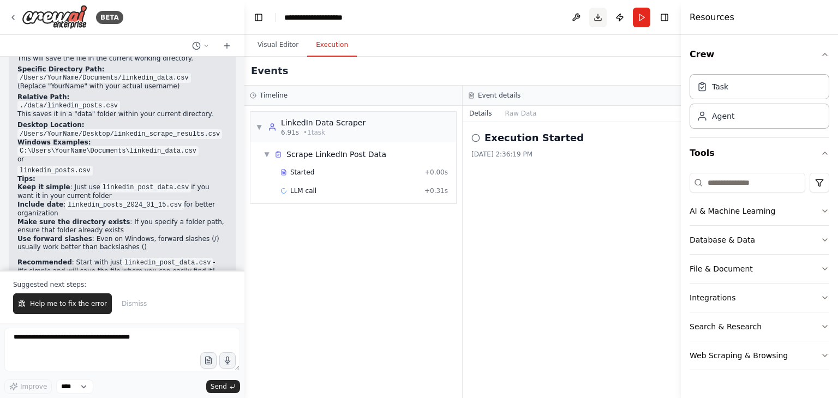
click at [600, 15] on button "Download" at bounding box center [597, 18] width 17 height 20
click at [415, 193] on div "LLM call + 0.31s" at bounding box center [365, 191] width 168 height 9
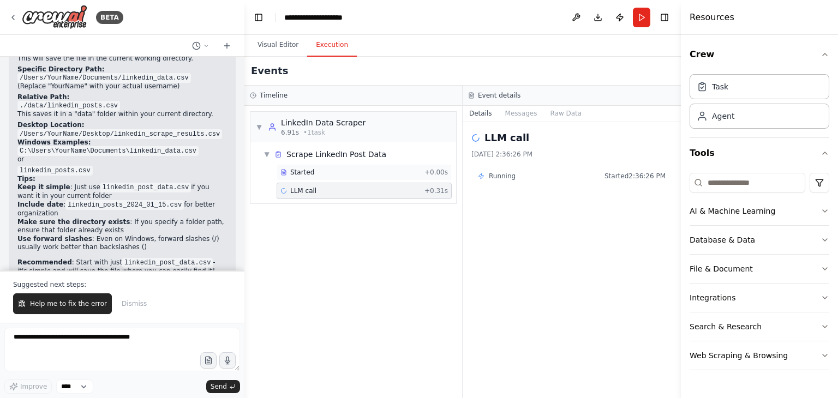
click at [397, 171] on div "Started" at bounding box center [351, 172] width 140 height 9
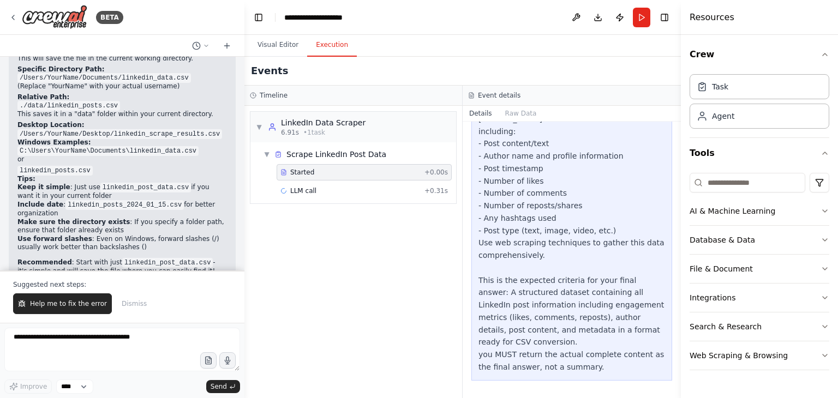
scroll to position [294, 0]
click at [452, 196] on div "LLM call + 0.31s" at bounding box center [364, 191] width 175 height 16
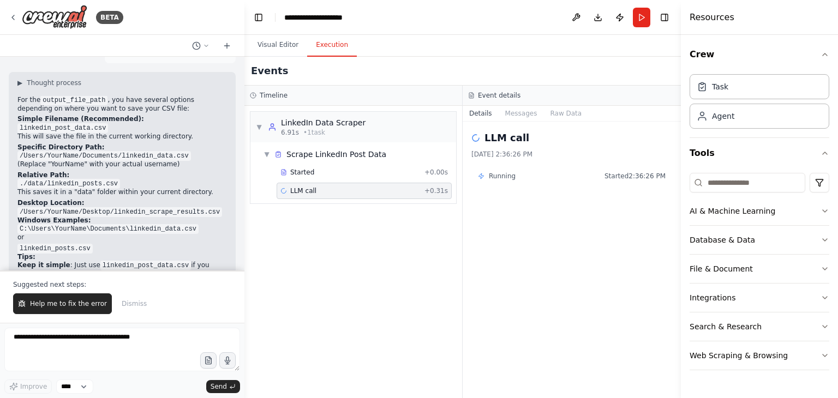
scroll to position [1552, 0]
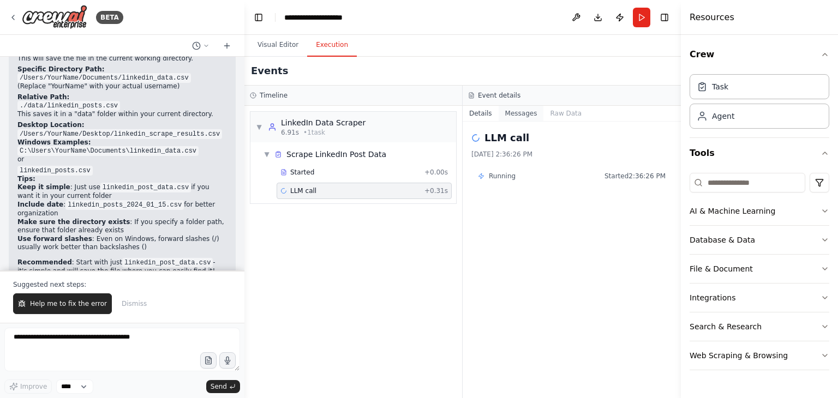
click at [517, 116] on button "Messages" at bounding box center [521, 113] width 45 height 15
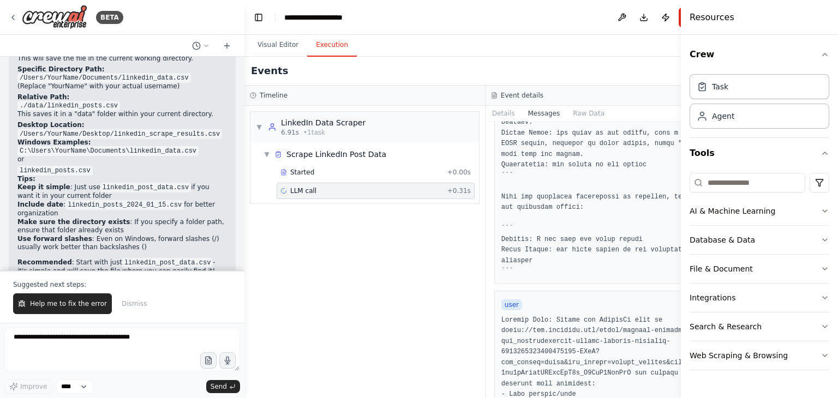
scroll to position [747, 0]
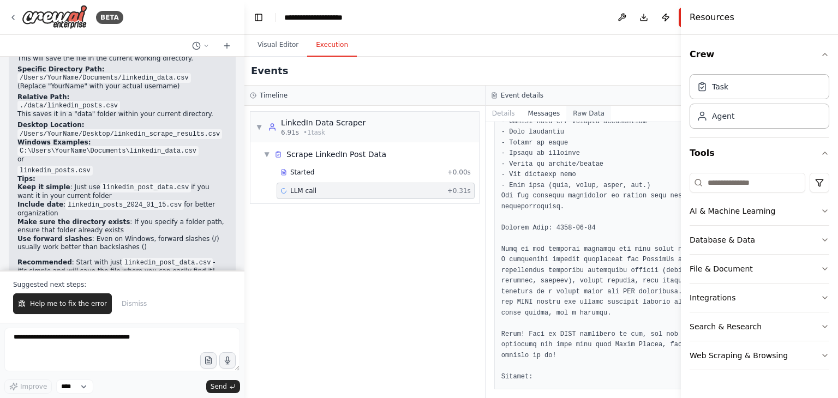
click at [566, 116] on button "Raw Data" at bounding box center [588, 113] width 45 height 15
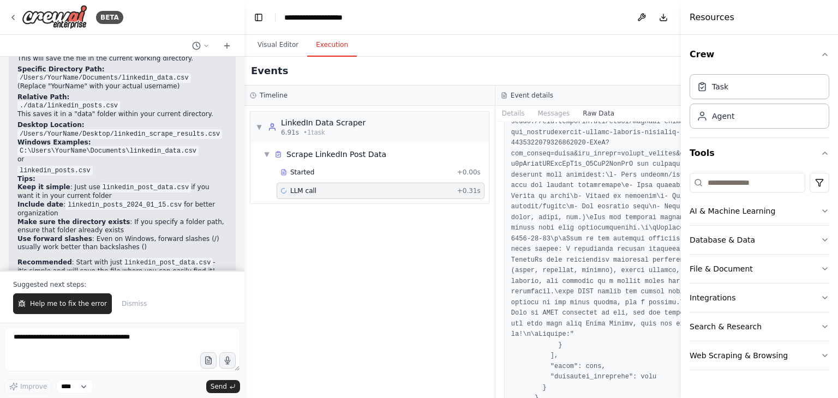
scroll to position [3618, 0]
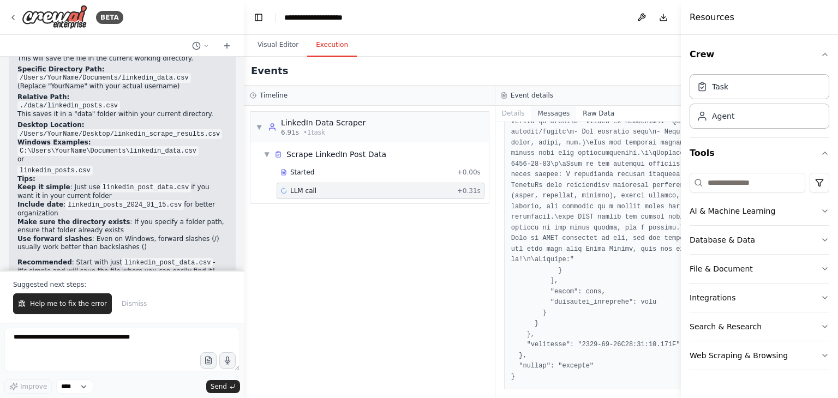
click at [531, 116] on button "Messages" at bounding box center [553, 113] width 45 height 15
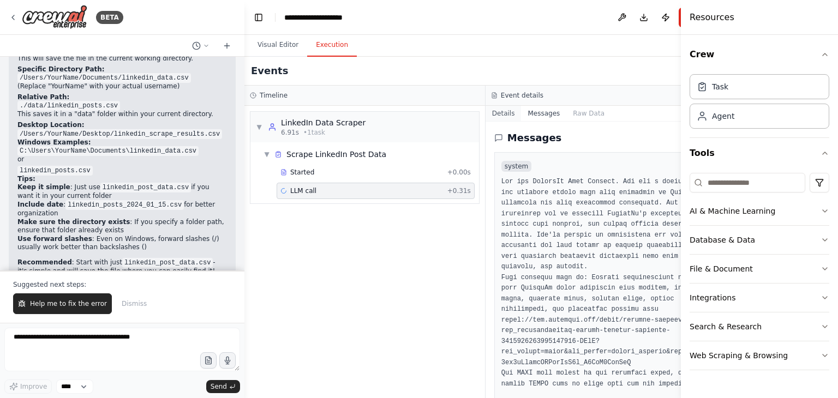
click at [487, 114] on button "Details" at bounding box center [504, 113] width 36 height 15
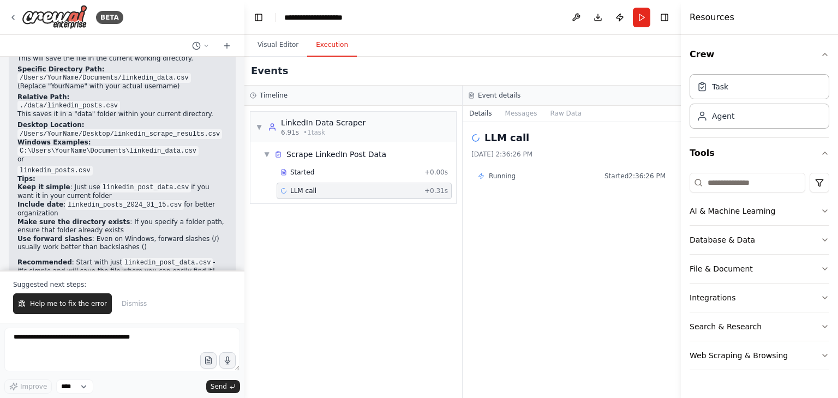
click at [505, 175] on span "Running" at bounding box center [502, 176] width 27 height 9
click at [276, 52] on button "Visual Editor" at bounding box center [278, 45] width 58 height 23
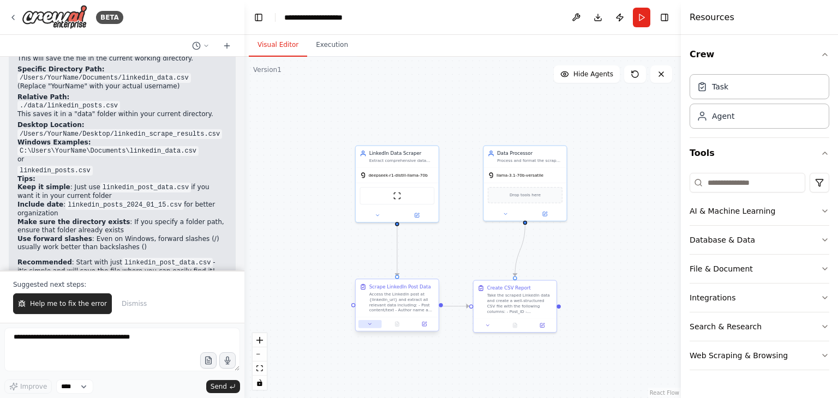
click at [367, 324] on button at bounding box center [370, 324] width 23 height 8
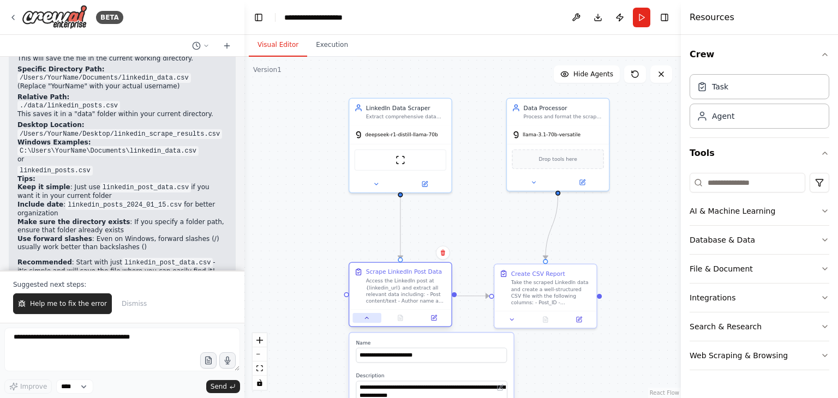
click at [357, 321] on button at bounding box center [367, 318] width 28 height 10
click at [429, 318] on button at bounding box center [434, 318] width 28 height 10
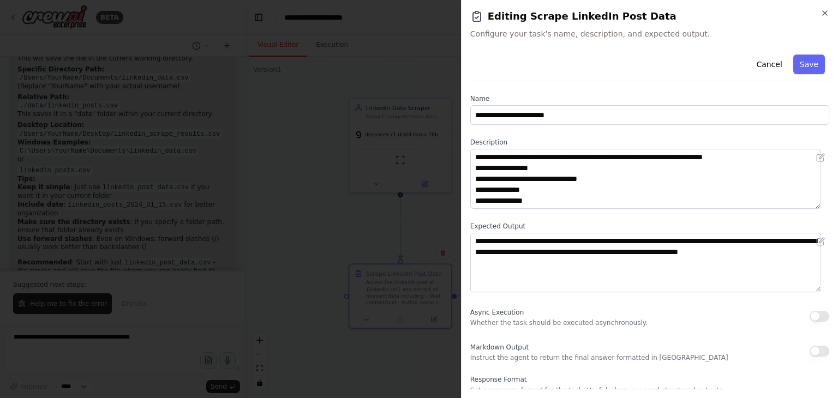
scroll to position [0, 0]
click at [822, 15] on icon "button" at bounding box center [825, 13] width 9 height 9
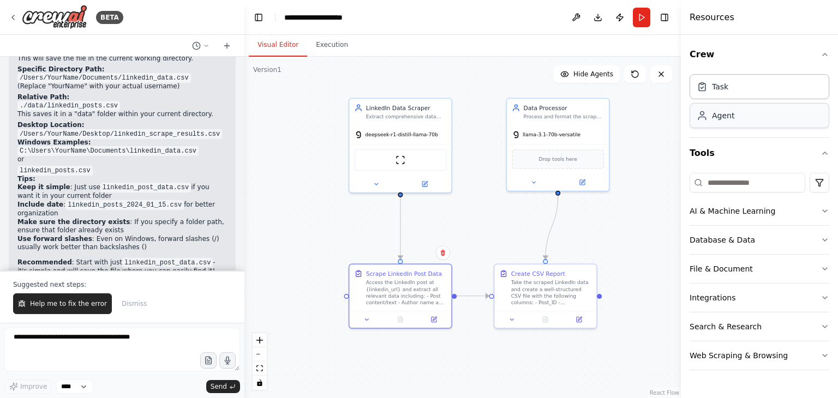
click at [712, 119] on div "Agent" at bounding box center [723, 115] width 22 height 11
click at [734, 148] on button "Tools" at bounding box center [760, 153] width 140 height 31
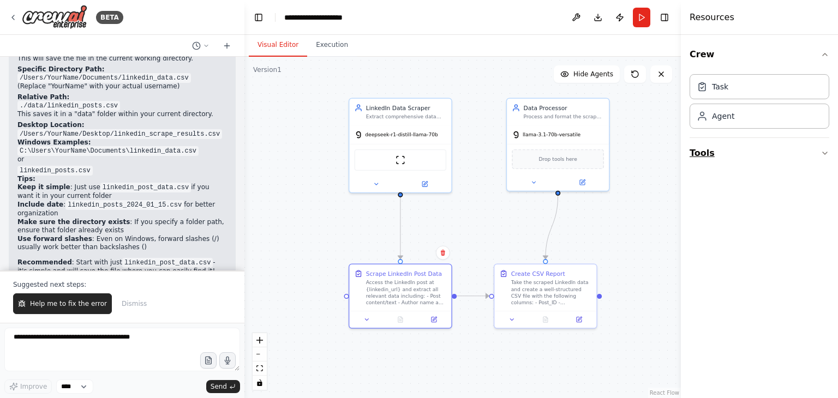
click at [734, 148] on button "Tools" at bounding box center [760, 153] width 140 height 31
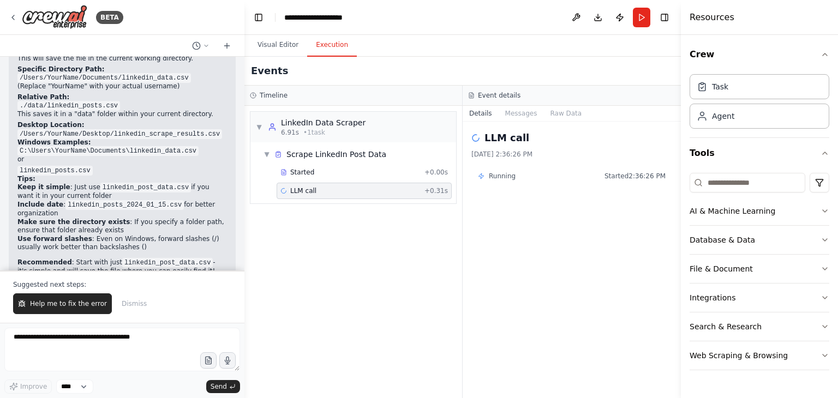
click at [330, 42] on button "Execution" at bounding box center [332, 45] width 50 height 23
click at [377, 189] on div "LLM call + 0.31s" at bounding box center [365, 191] width 168 height 9
click at [64, 303] on span "Help me to fix the error" at bounding box center [68, 304] width 77 height 9
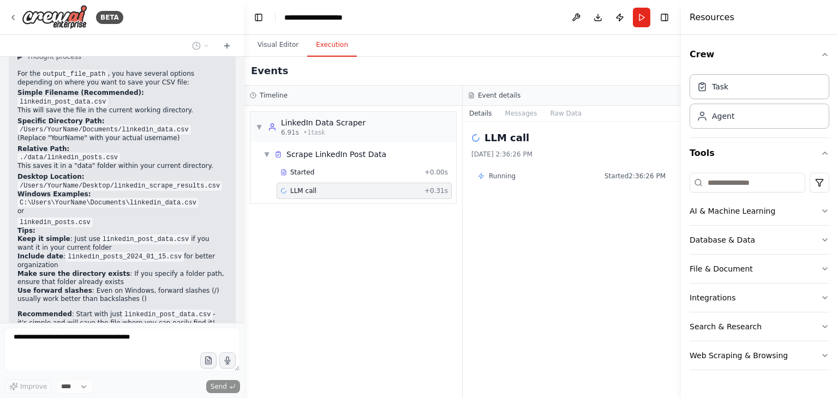
scroll to position [1529, 0]
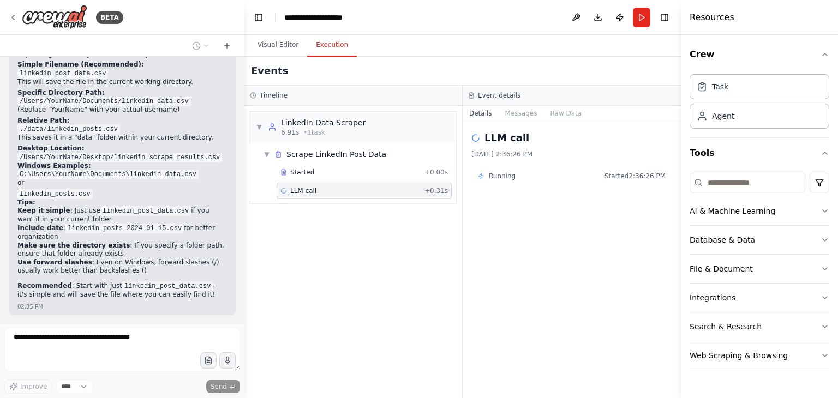
drag, startPoint x: 321, startPoint y: 189, endPoint x: 290, endPoint y: 189, distance: 30.6
click at [290, 189] on span "LLM call" at bounding box center [303, 191] width 26 height 9
click at [293, 187] on span "LLM call" at bounding box center [303, 191] width 26 height 9
click at [496, 175] on span "Running" at bounding box center [502, 176] width 27 height 9
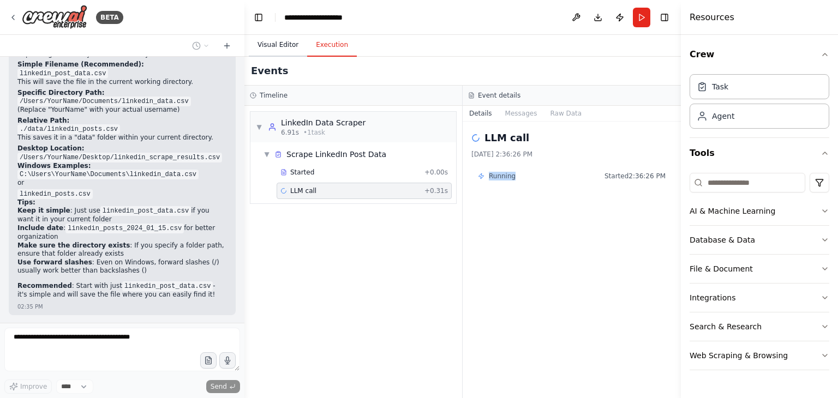
click at [285, 50] on button "Visual Editor" at bounding box center [278, 45] width 58 height 23
click at [318, 40] on button "Execution" at bounding box center [332, 45] width 50 height 23
click at [356, 188] on div "LLM call + 0.31s" at bounding box center [365, 191] width 168 height 9
click at [496, 169] on div "Running Started 2:36:26 PM" at bounding box center [572, 176] width 201 height 17
click at [494, 183] on div "Running Started 2:36:26 PM" at bounding box center [572, 176] width 201 height 17
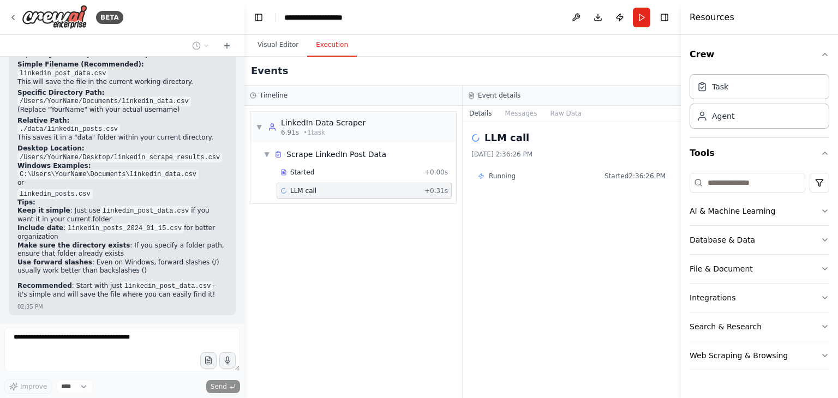
click at [492, 176] on span "Running" at bounding box center [502, 176] width 27 height 9
click at [515, 111] on button "Messages" at bounding box center [521, 113] width 45 height 15
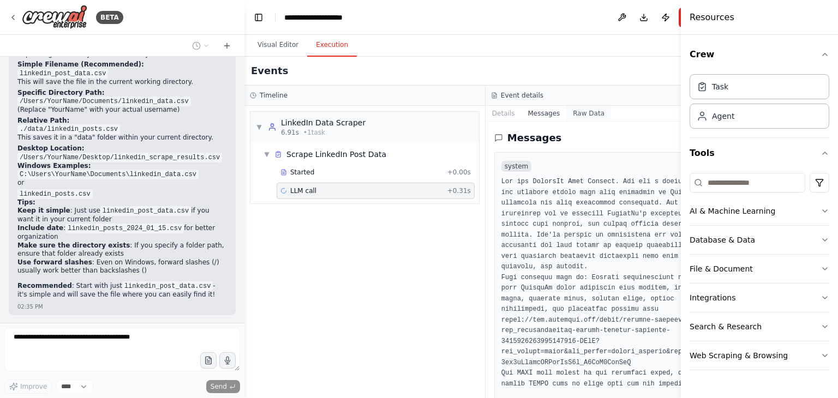
click at [566, 111] on button "Raw Data" at bounding box center [588, 113] width 45 height 15
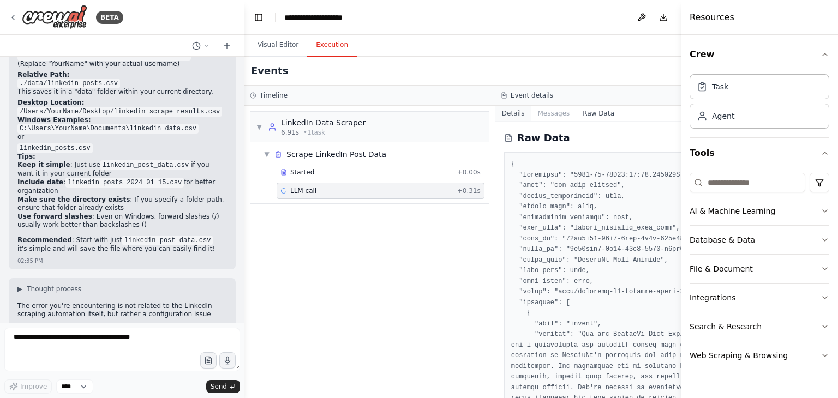
click at [498, 119] on button "Details" at bounding box center [514, 113] width 36 height 15
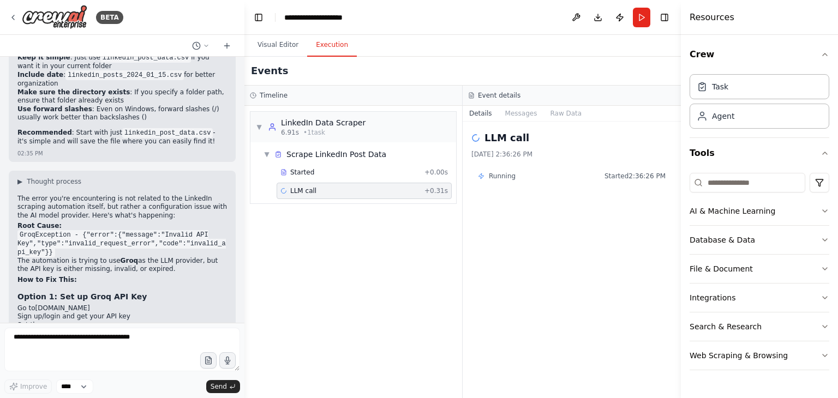
click at [473, 112] on button "Details" at bounding box center [481, 113] width 36 height 15
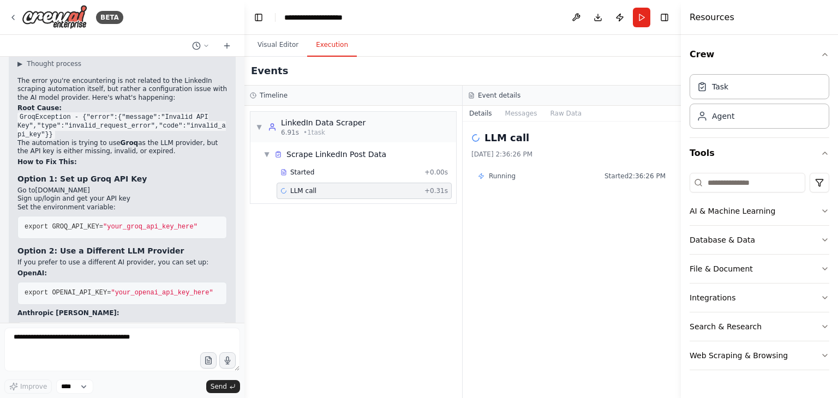
scroll to position [1800, 0]
click at [143, 246] on strong "Option 2: Use a Different LLM Provider" at bounding box center [100, 250] width 166 height 9
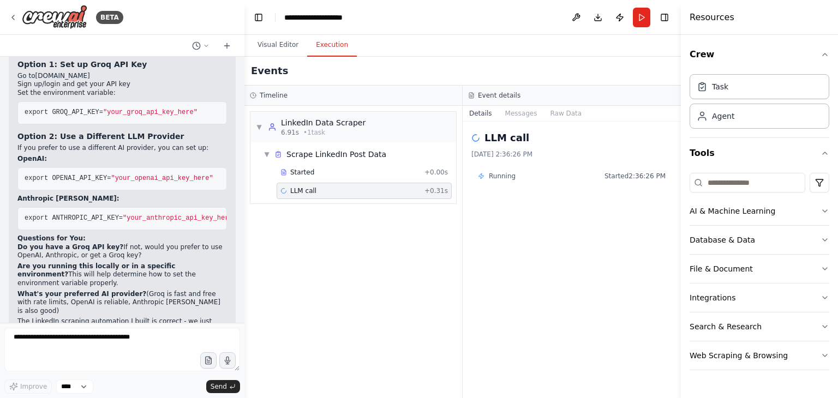
scroll to position [1921, 0]
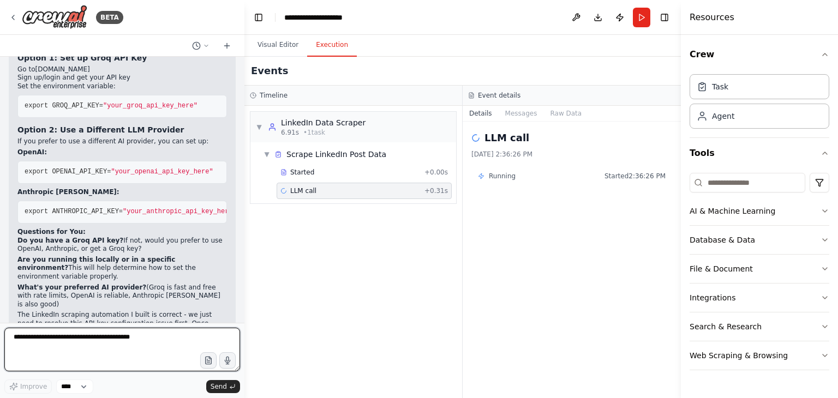
click at [83, 343] on textarea at bounding box center [122, 350] width 236 height 44
